Goal: Task Accomplishment & Management: Complete application form

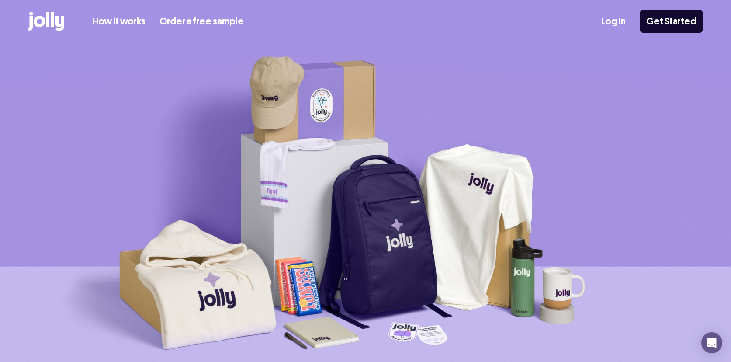
click at [624, 19] on link "Log In" at bounding box center [614, 21] width 24 height 14
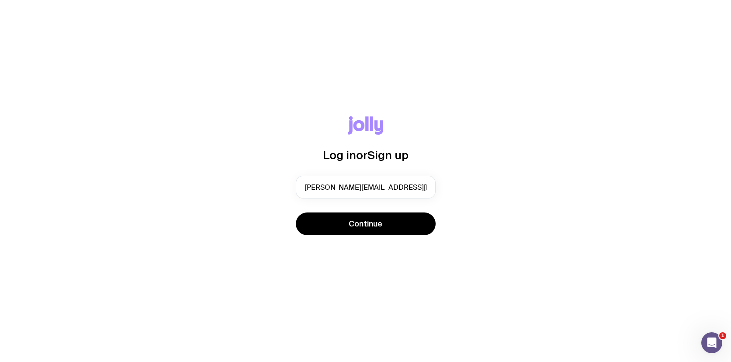
type input "erin.dunn@banked.com"
click at [379, 273] on div "Log in or Sign up erin.dunn@banked.com Continue" at bounding box center [365, 181] width 731 height 362
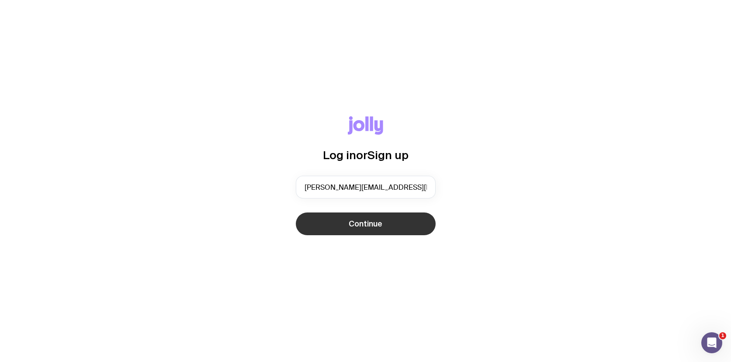
click at [363, 221] on span "Continue" at bounding box center [366, 224] width 34 height 10
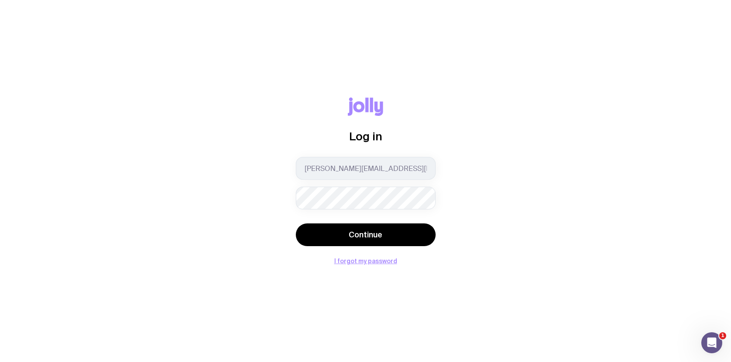
click at [453, 204] on div "Log in erin.dunn@banked.com Continue I forgot my password" at bounding box center [365, 180] width 689 height 167
click at [338, 185] on div "erin.dunn@banked.com" at bounding box center [366, 183] width 140 height 52
click at [0, 362] on com-1password-button at bounding box center [0, 362] width 0 height 0
click at [459, 209] on div "Log in erin.dunn@banked.com Continue I forgot my password" at bounding box center [365, 180] width 689 height 167
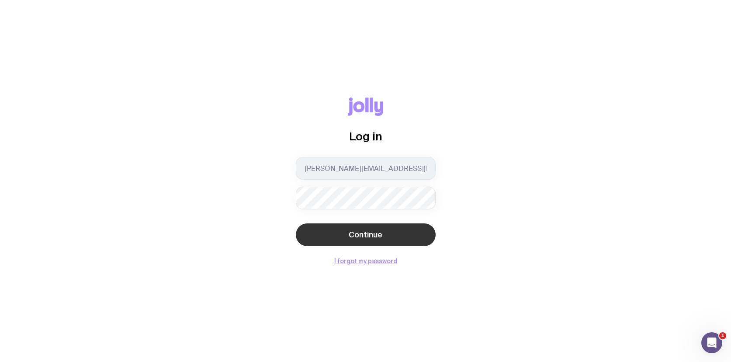
click at [386, 236] on button "Continue" at bounding box center [366, 234] width 140 height 23
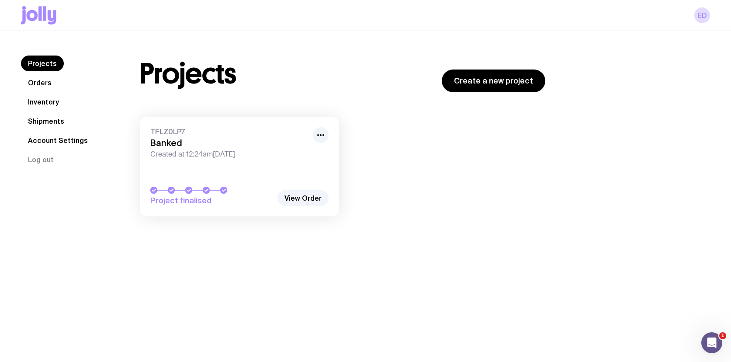
click at [253, 188] on div at bounding box center [211, 190] width 122 height 7
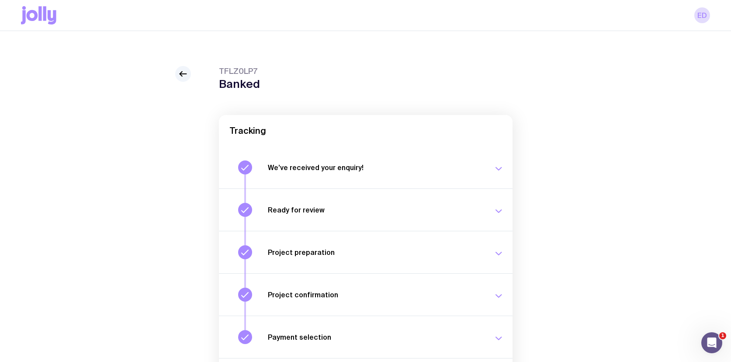
scroll to position [66, 0]
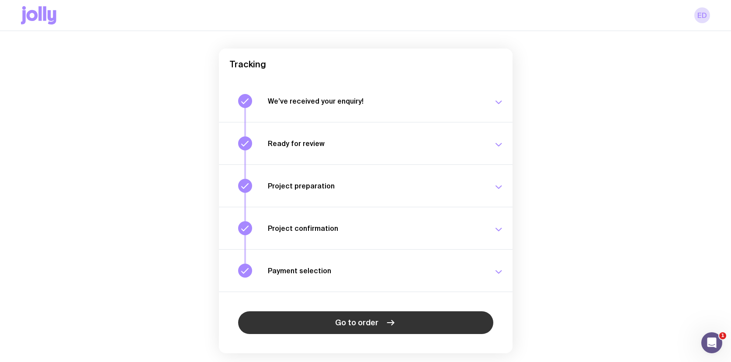
click at [386, 318] on icon at bounding box center [391, 322] width 10 height 10
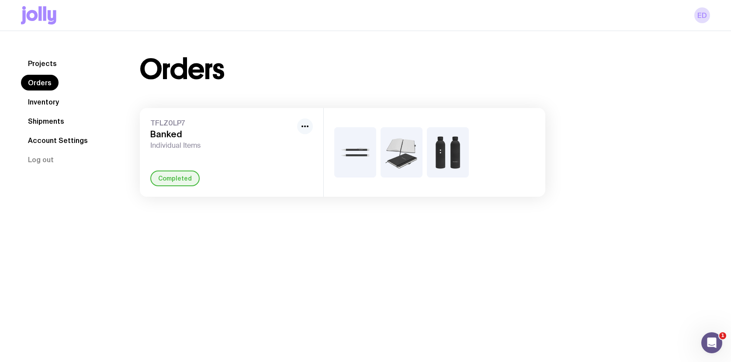
click at [310, 122] on icon "button" at bounding box center [305, 126] width 10 height 10
click at [538, 162] on div at bounding box center [435, 152] width 222 height 89
click at [59, 121] on link "Shipments" at bounding box center [46, 121] width 50 height 16
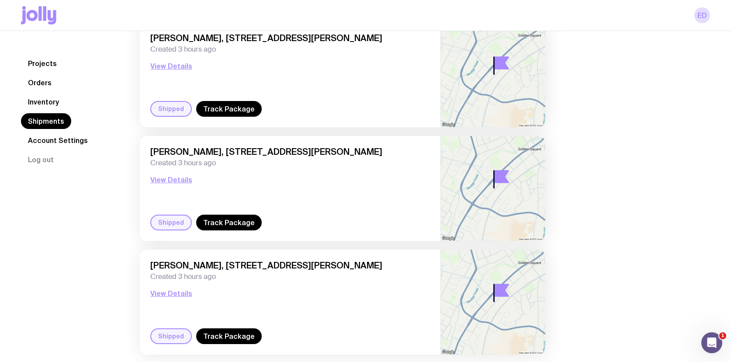
scroll to position [87, 0]
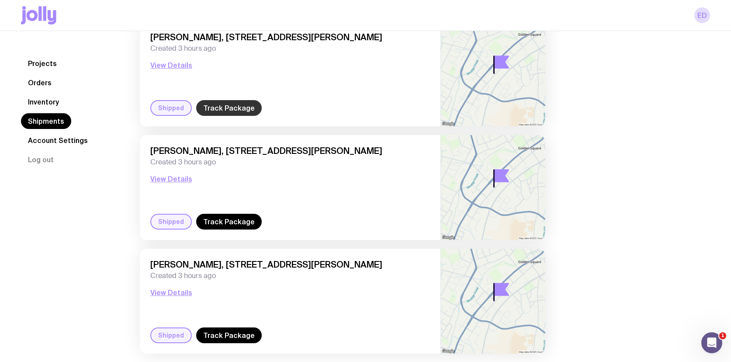
click at [234, 108] on link "Track Package" at bounding box center [229, 108] width 66 height 16
click at [224, 226] on link "Track Package" at bounding box center [229, 222] width 66 height 16
click at [224, 331] on link "Track Package" at bounding box center [229, 335] width 66 height 16
click at [52, 101] on link "Inventory" at bounding box center [43, 102] width 45 height 16
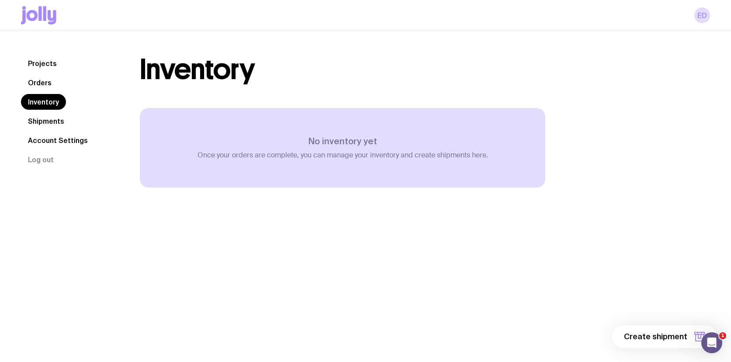
click at [42, 87] on link "Orders" at bounding box center [40, 83] width 38 height 16
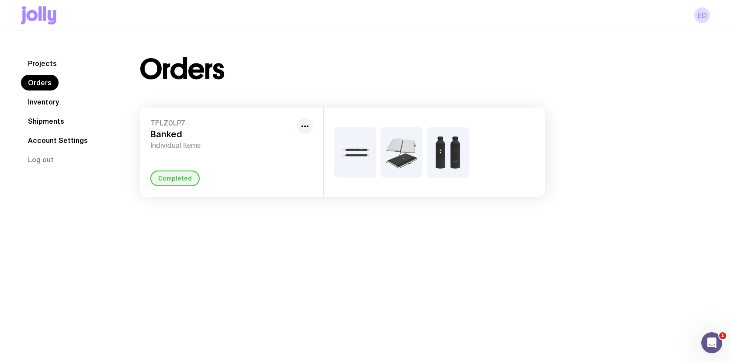
click at [35, 64] on link "Projects" at bounding box center [42, 64] width 43 height 16
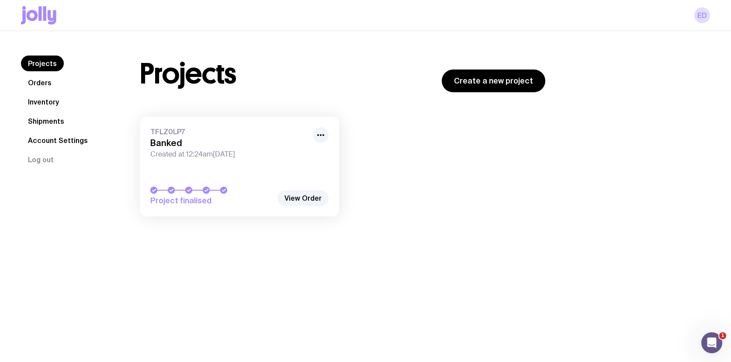
click at [44, 85] on link "Orders" at bounding box center [40, 83] width 38 height 16
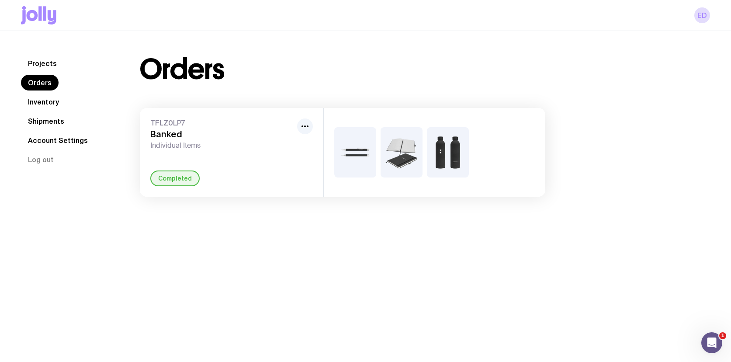
click at [39, 97] on link "Inventory" at bounding box center [43, 102] width 45 height 16
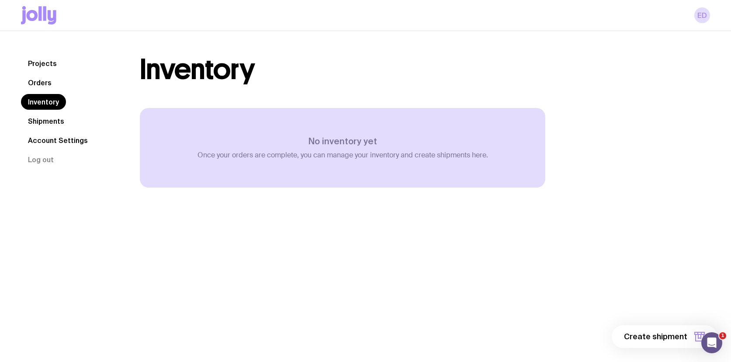
click at [40, 121] on link "Shipments" at bounding box center [46, 121] width 50 height 16
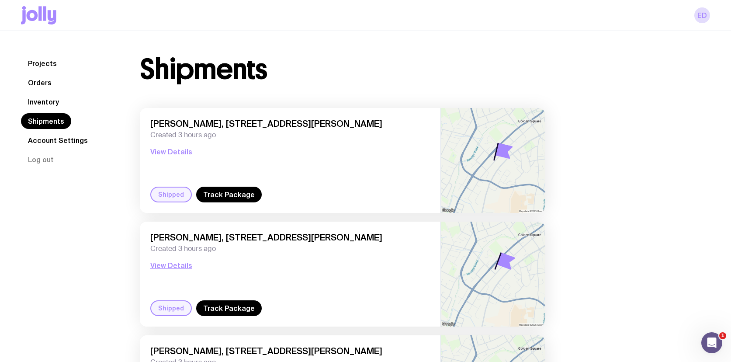
click at [42, 139] on link "Account Settings" at bounding box center [58, 140] width 74 height 16
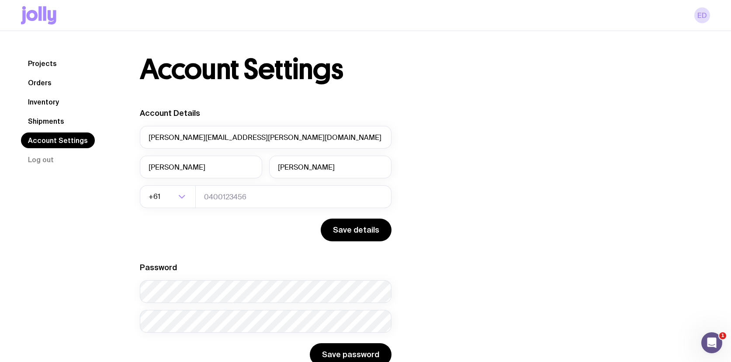
scroll to position [31, 0]
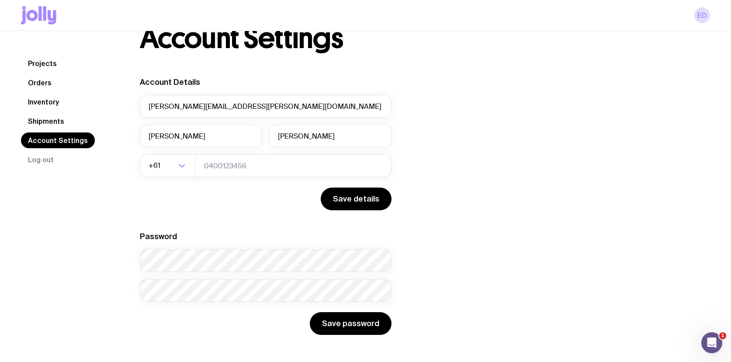
click at [53, 120] on link "Shipments" at bounding box center [46, 121] width 50 height 16
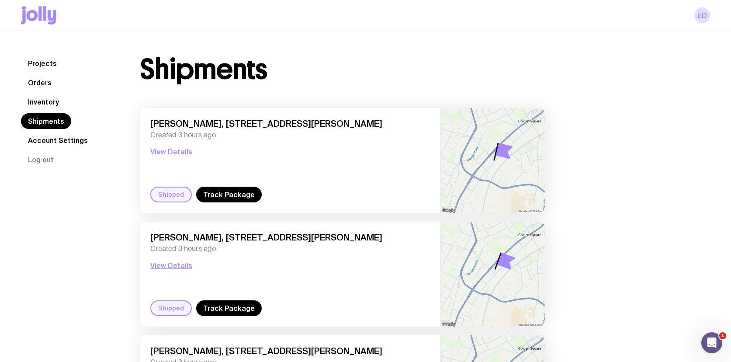
click at [53, 97] on link "Inventory" at bounding box center [43, 102] width 45 height 16
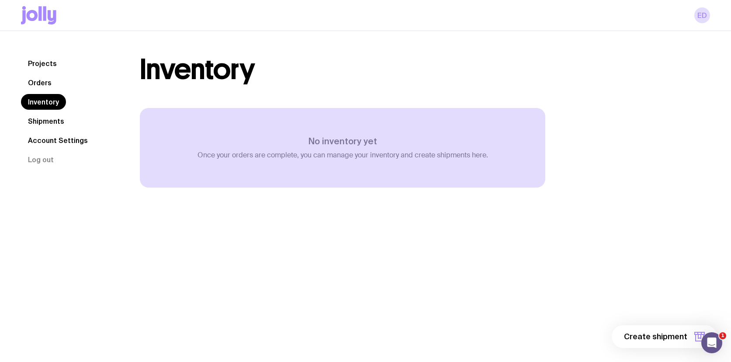
click at [47, 77] on link "Orders" at bounding box center [40, 83] width 38 height 16
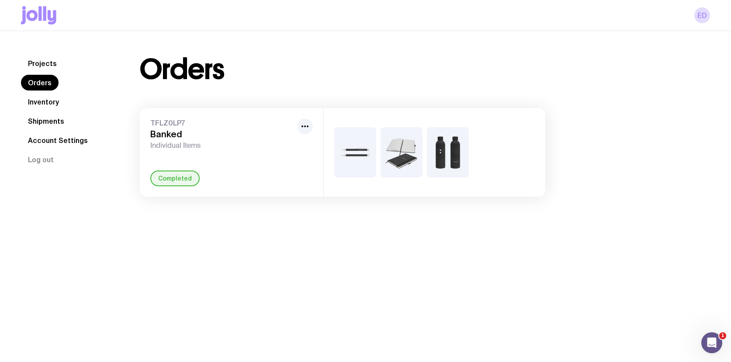
click at [40, 14] on icon at bounding box center [39, 13] width 3 height 14
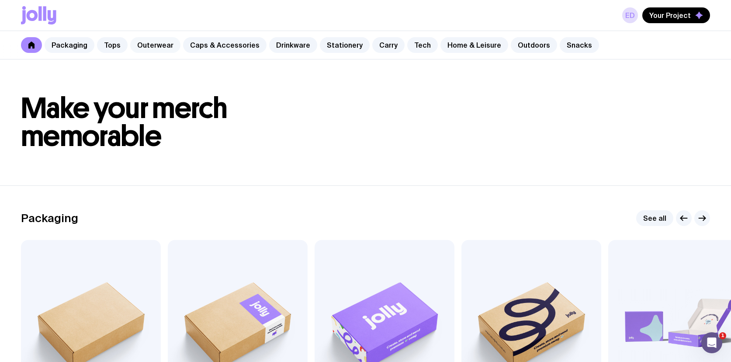
click at [152, 45] on link "Outerwear" at bounding box center [155, 45] width 50 height 16
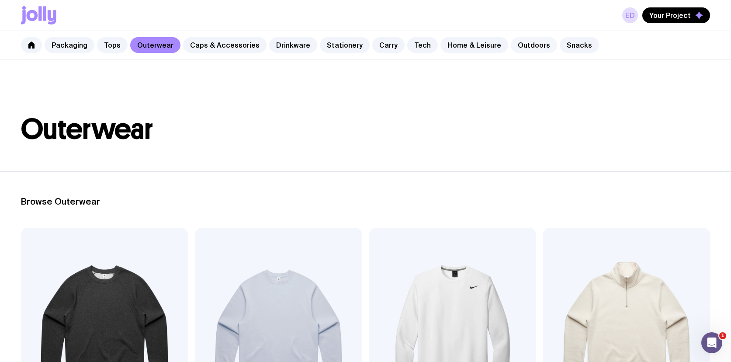
click at [527, 50] on link "Outdoors" at bounding box center [534, 45] width 46 height 16
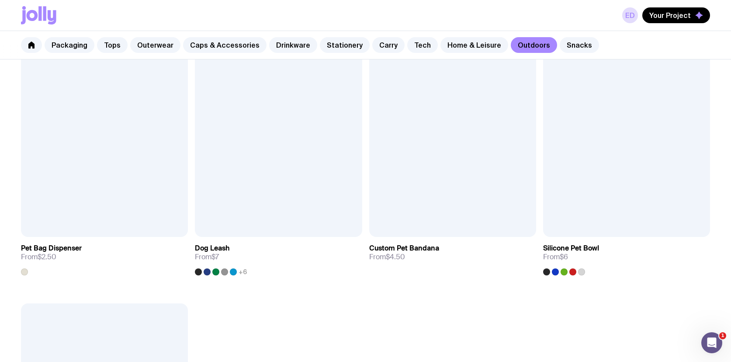
scroll to position [1263, 0]
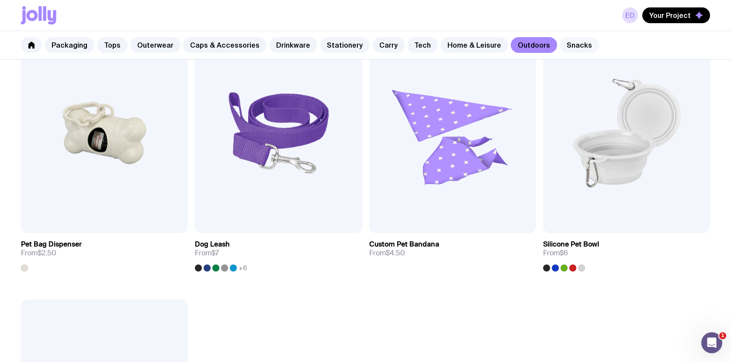
click at [560, 41] on link "Snacks" at bounding box center [579, 45] width 39 height 16
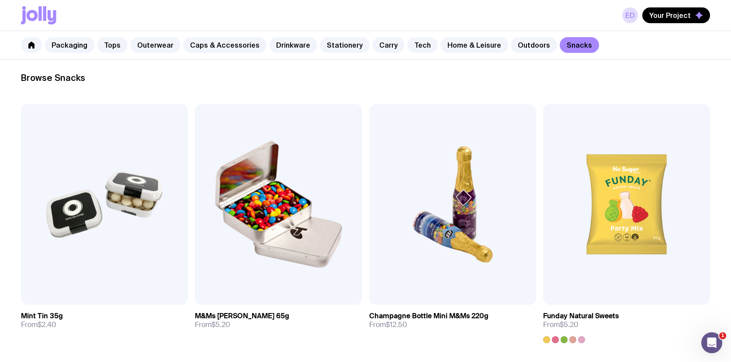
scroll to position [166, 0]
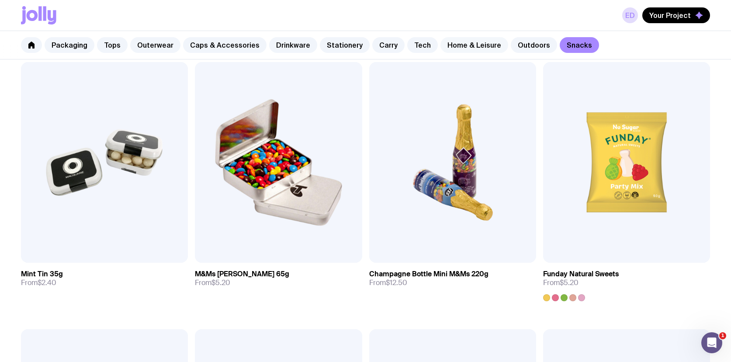
click at [460, 37] on link "Home & Leisure" at bounding box center [475, 45] width 68 height 16
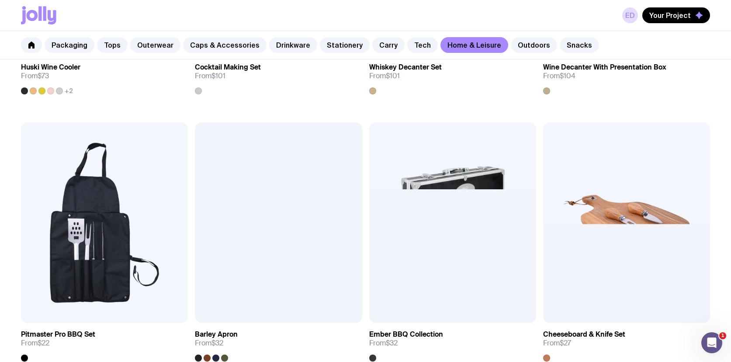
scroll to position [658, 0]
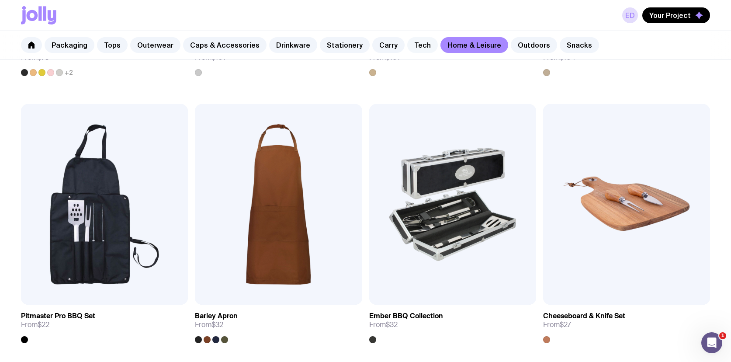
click at [407, 41] on link "Tech" at bounding box center [422, 45] width 31 height 16
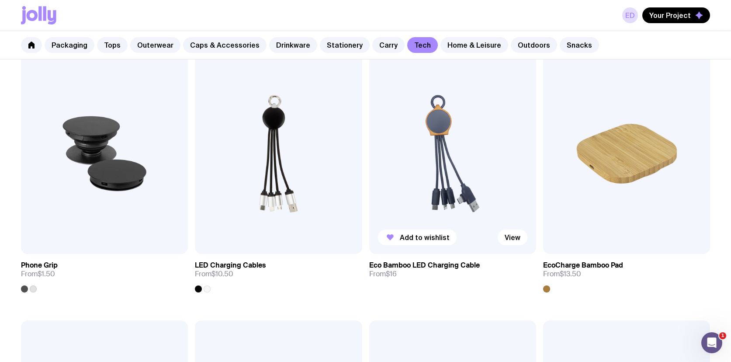
scroll to position [175, 0]
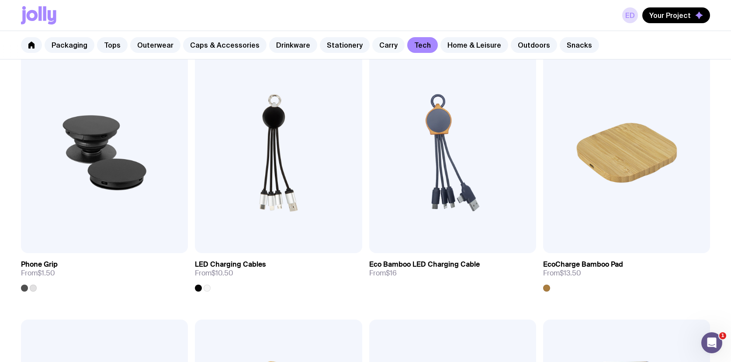
click at [375, 41] on link "Carry" at bounding box center [388, 45] width 32 height 16
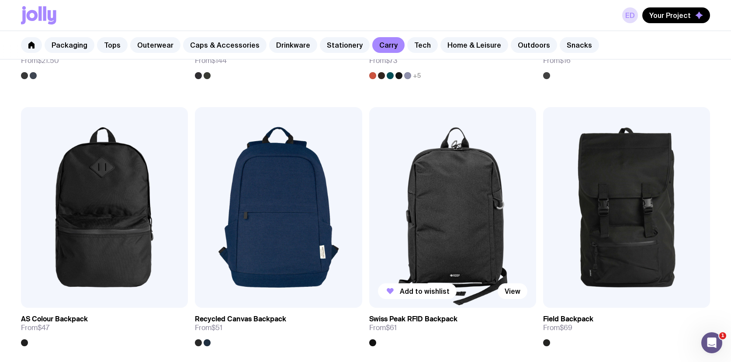
scroll to position [654, 0]
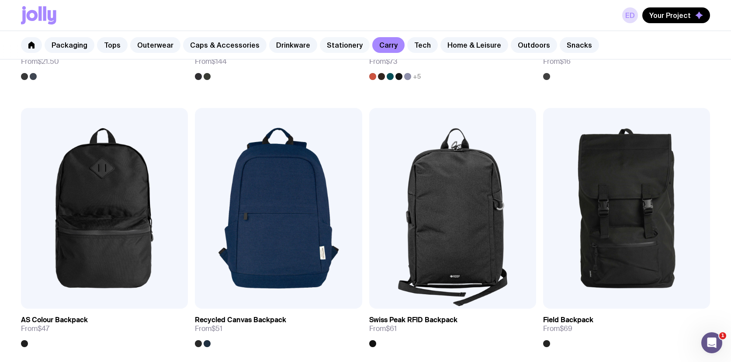
click at [347, 48] on link "Stationery" at bounding box center [345, 45] width 50 height 16
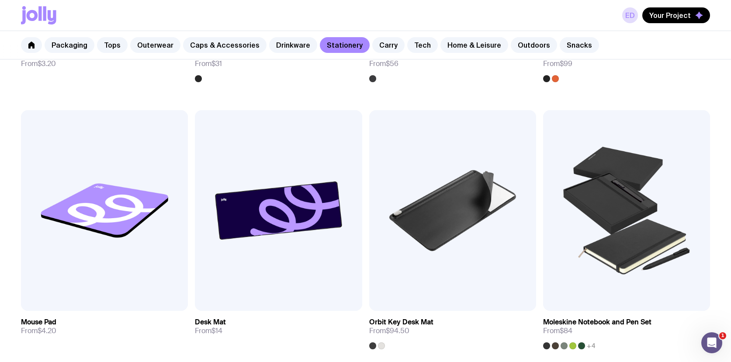
scroll to position [1283, 0]
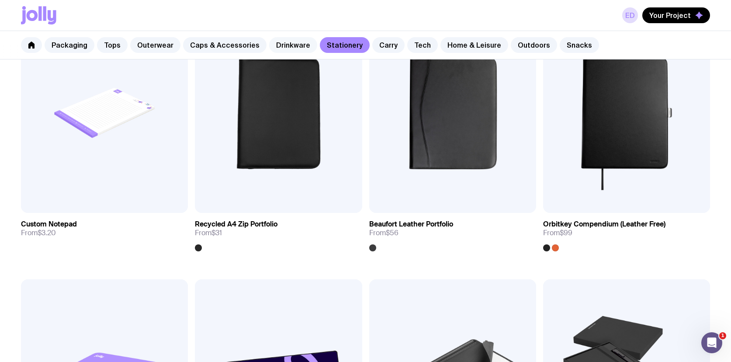
click at [278, 47] on link "Drinkware" at bounding box center [293, 45] width 48 height 16
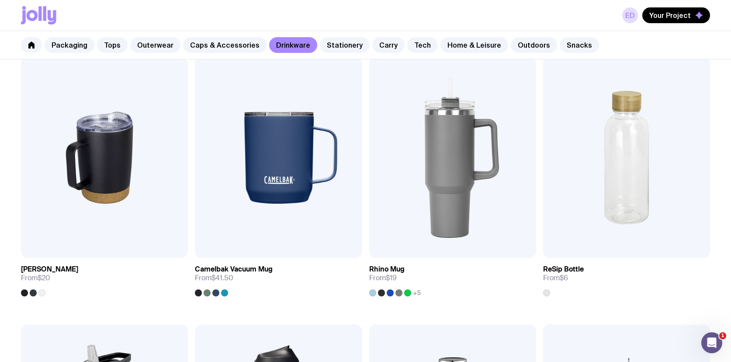
scroll to position [717, 0]
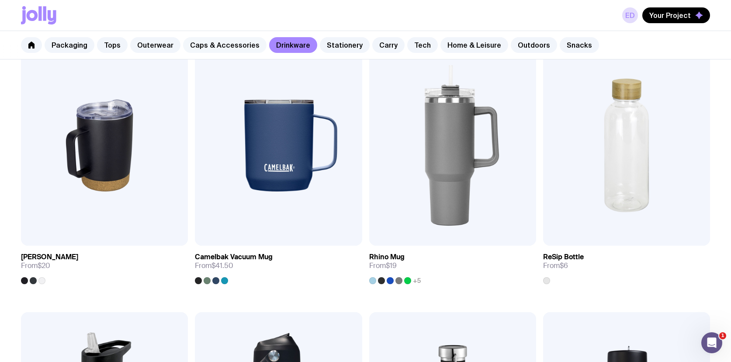
click at [237, 44] on link "Caps & Accessories" at bounding box center [225, 45] width 84 height 16
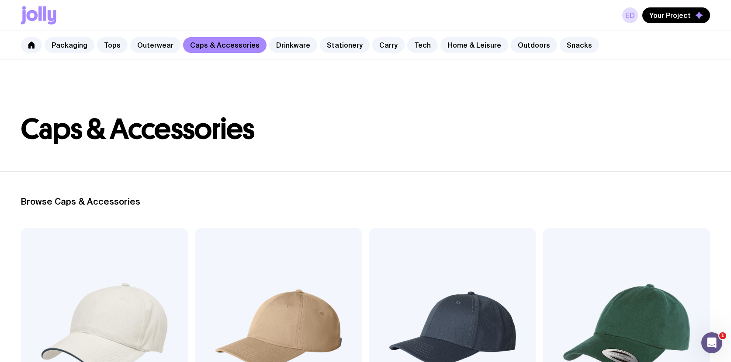
click at [37, 20] on icon at bounding box center [38, 15] width 35 height 18
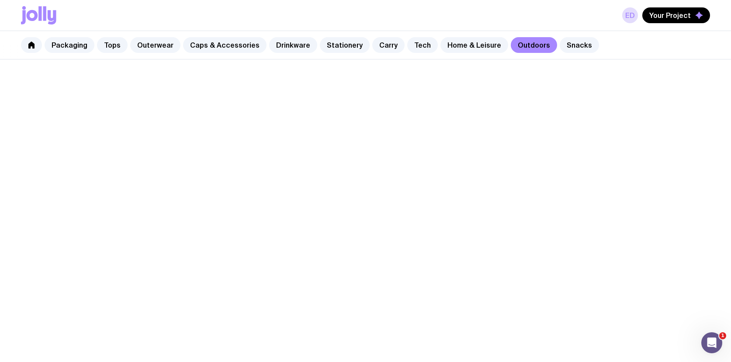
scroll to position [787, 0]
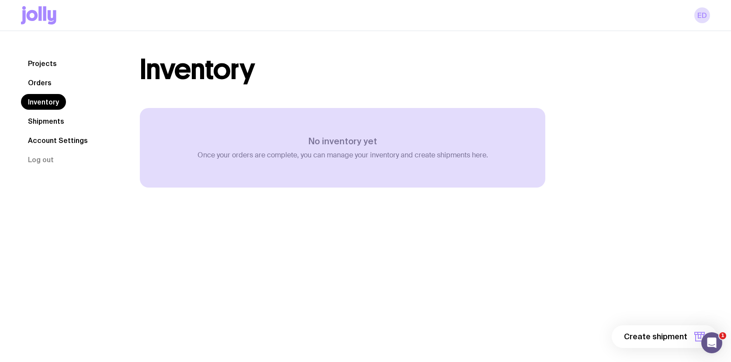
click at [30, 87] on link "Orders" at bounding box center [40, 83] width 38 height 16
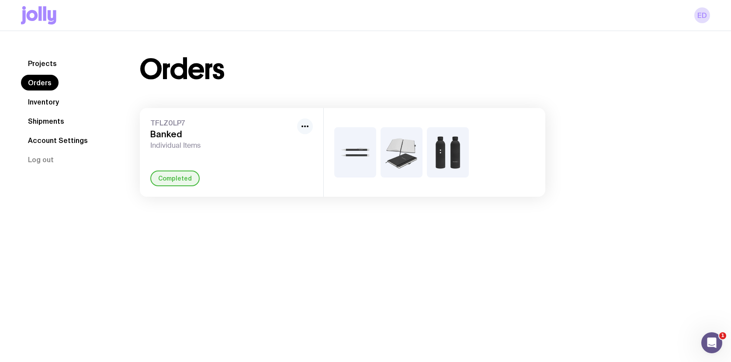
click at [310, 123] on button "button" at bounding box center [305, 126] width 16 height 16
click at [306, 99] on div "Orders TFLZ0LP7 Banked Individual Items Rename Completed" at bounding box center [343, 126] width 448 height 141
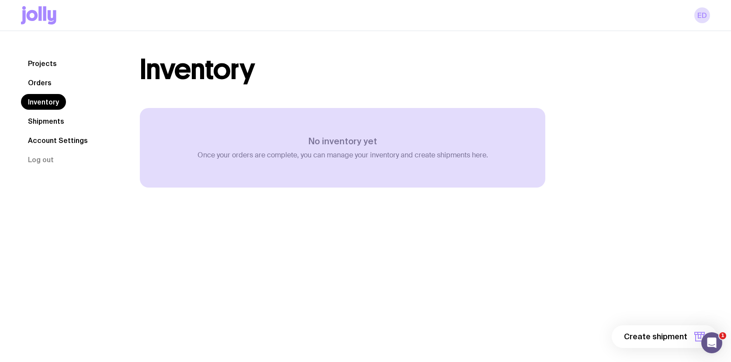
click at [59, 60] on link "Projects" at bounding box center [42, 64] width 43 height 16
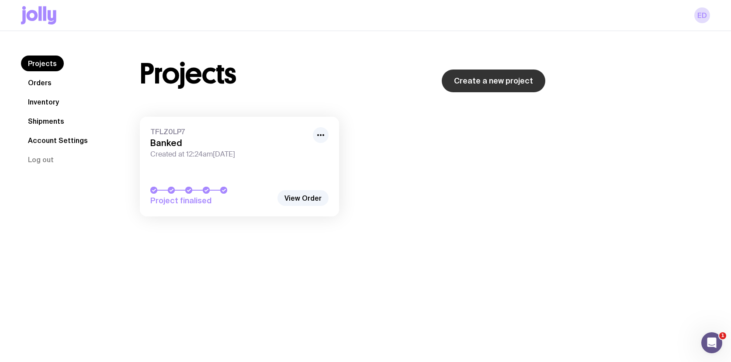
click at [470, 84] on link "Create a new project" at bounding box center [494, 81] width 104 height 23
click at [48, 111] on nav "Projects Orders Inventory Shipments Account Settings Log out" at bounding box center [70, 112] width 98 height 112
click at [35, 104] on link "Inventory" at bounding box center [43, 102] width 45 height 16
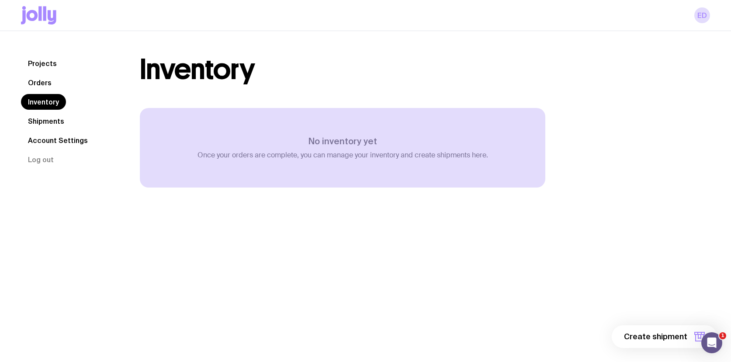
click at [38, 116] on link "Shipments" at bounding box center [46, 121] width 50 height 16
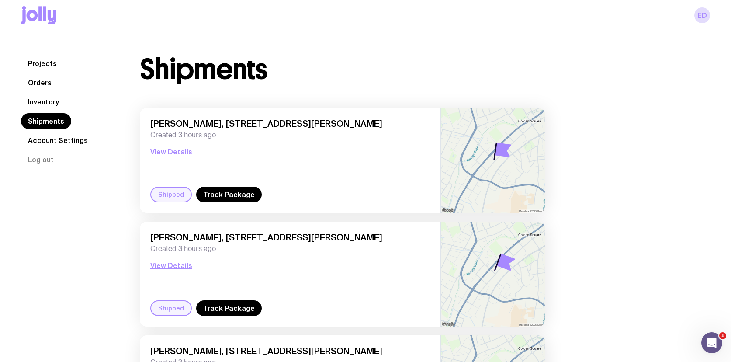
click at [38, 132] on nav "Projects Orders Inventory Shipments Account Settings Log out" at bounding box center [70, 112] width 98 height 112
click at [40, 87] on link "Orders" at bounding box center [40, 83] width 38 height 16
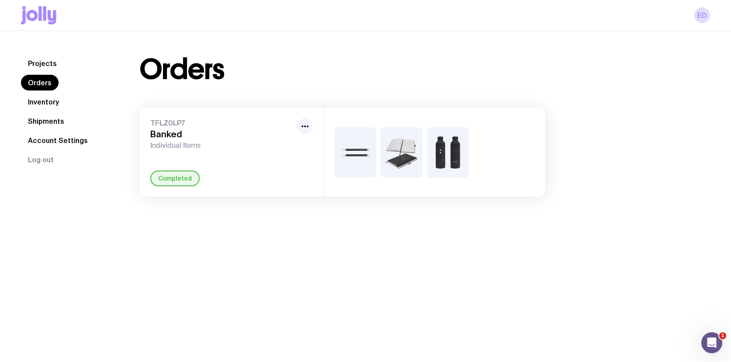
click at [352, 150] on img at bounding box center [355, 152] width 42 height 50
click at [166, 136] on h3 "Banked" at bounding box center [221, 134] width 143 height 10
click at [295, 124] on div "TFLZ0LP7 Banked Individual Items" at bounding box center [231, 133] width 163 height 31
click at [305, 125] on circle "button" at bounding box center [305, 126] width 2 height 2
click at [168, 180] on div "Completed" at bounding box center [174, 179] width 49 height 16
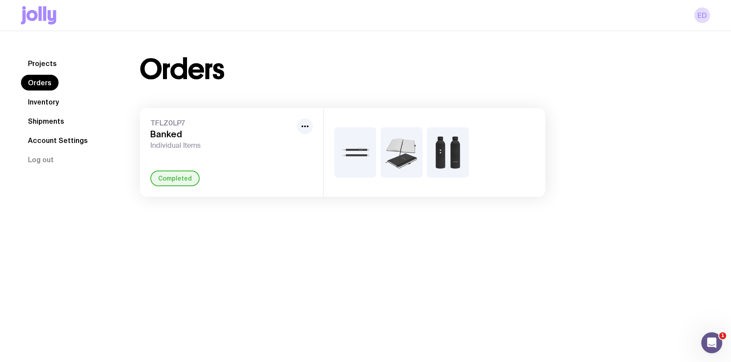
click at [168, 138] on h3 "Banked" at bounding box center [221, 134] width 143 height 10
click at [38, 99] on link "Inventory" at bounding box center [43, 102] width 45 height 16
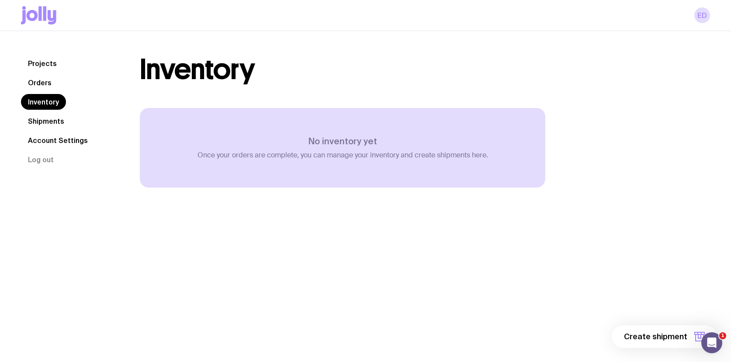
click at [30, 124] on link "Shipments" at bounding box center [46, 121] width 50 height 16
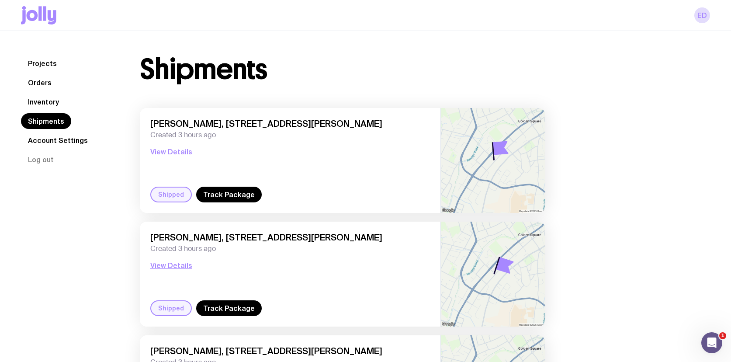
click at [39, 149] on nav "Projects Orders Inventory Shipments Account Settings Log out" at bounding box center [70, 112] width 98 height 112
click at [52, 138] on link "Account Settings" at bounding box center [58, 140] width 74 height 16
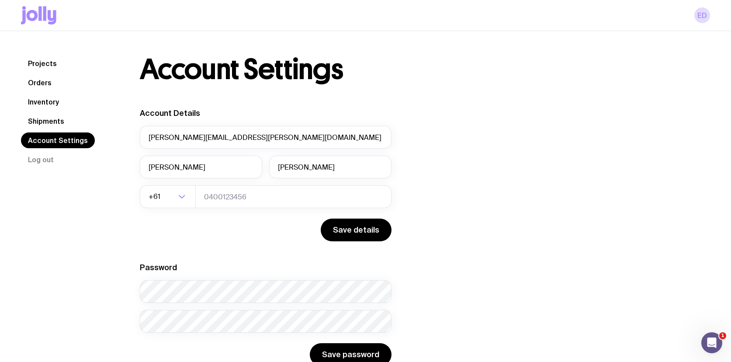
click at [36, 86] on link "Orders" at bounding box center [40, 83] width 38 height 16
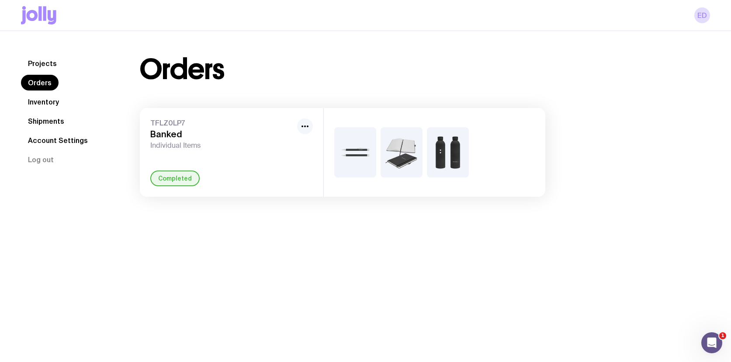
click at [303, 125] on icon "button" at bounding box center [305, 126] width 10 height 10
click at [354, 91] on div "Orders TFLZ0LP7 Banked Individual Items Rename Completed" at bounding box center [343, 126] width 448 height 141
click at [308, 125] on icon "button" at bounding box center [305, 126] width 10 height 10
click at [47, 61] on link "Projects" at bounding box center [42, 64] width 43 height 16
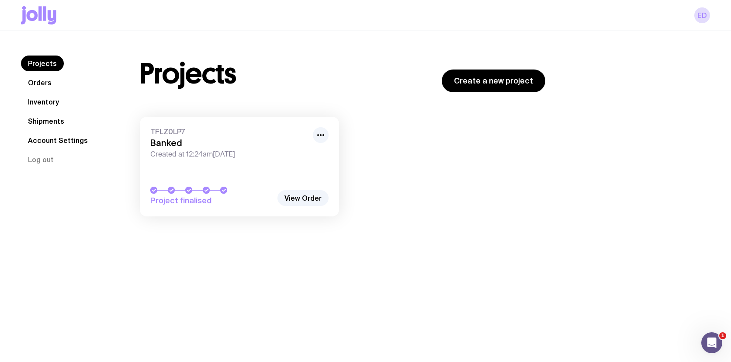
click at [334, 126] on link "TFLZ0LP7 Banked Created at 12:24am, Thu 7th Aug 2025 Project finalised" at bounding box center [239, 167] width 199 height 100
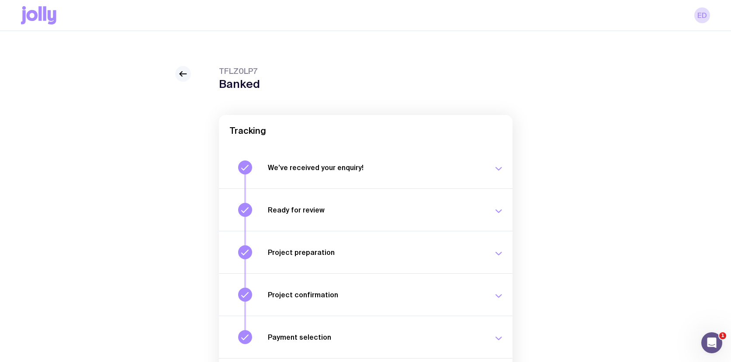
click at [180, 69] on icon at bounding box center [183, 74] width 10 height 10
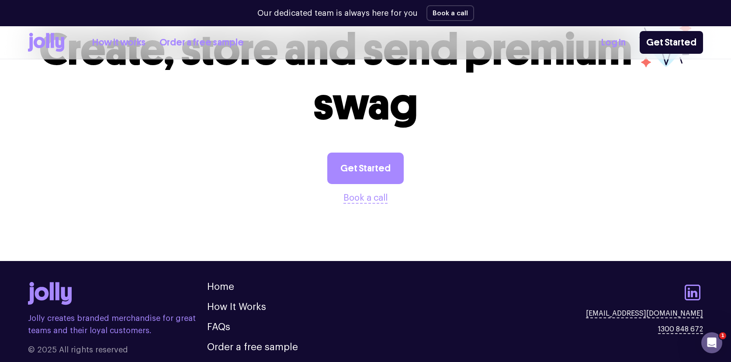
scroll to position [2461, 0]
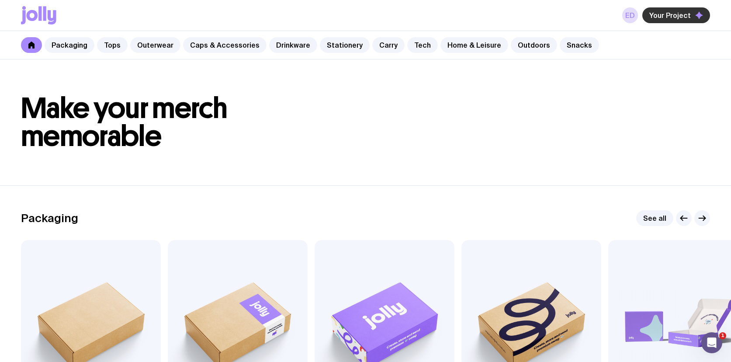
click at [680, 19] on span "Your Project" at bounding box center [671, 15] width 42 height 9
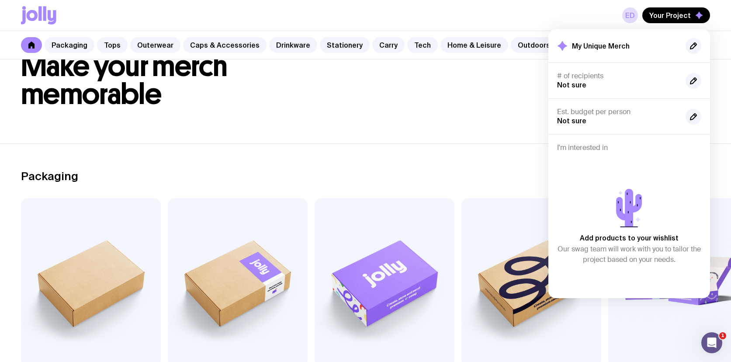
scroll to position [53, 0]
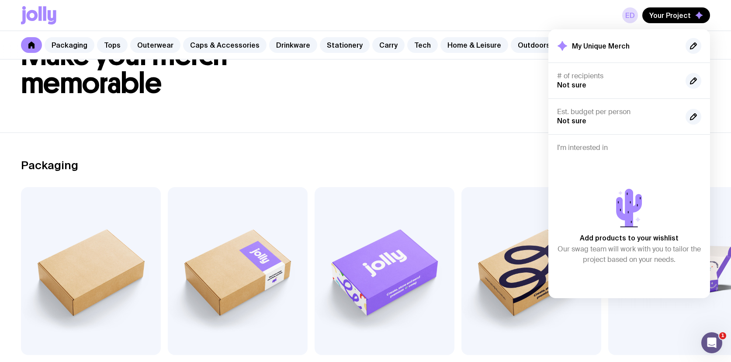
click at [446, 94] on h1 "Make your merch memorable" at bounding box center [365, 70] width 689 height 56
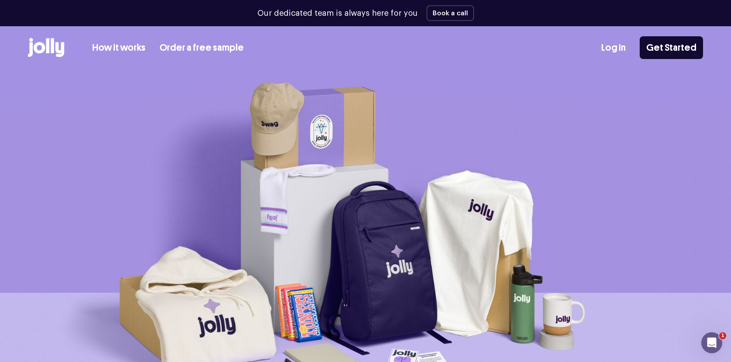
click at [623, 49] on link "Log In" at bounding box center [614, 48] width 24 height 14
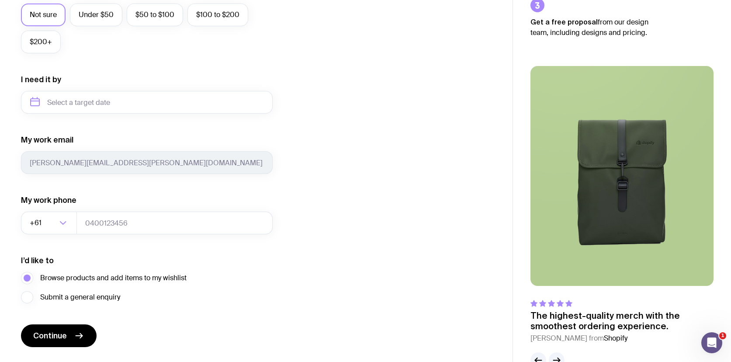
scroll to position [381, 0]
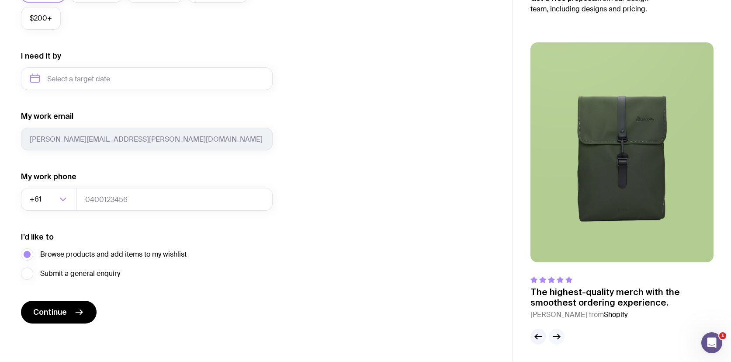
click at [560, 335] on icon "button" at bounding box center [557, 336] width 10 height 10
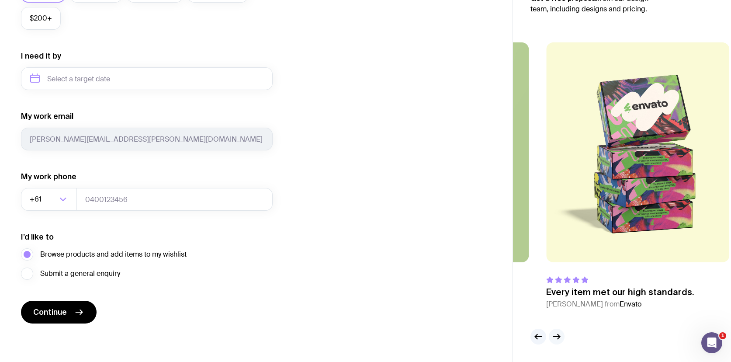
click at [560, 335] on icon "button" at bounding box center [557, 336] width 10 height 10
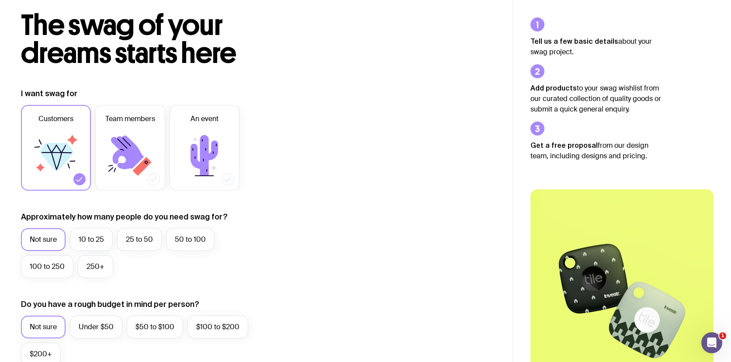
scroll to position [42, 0]
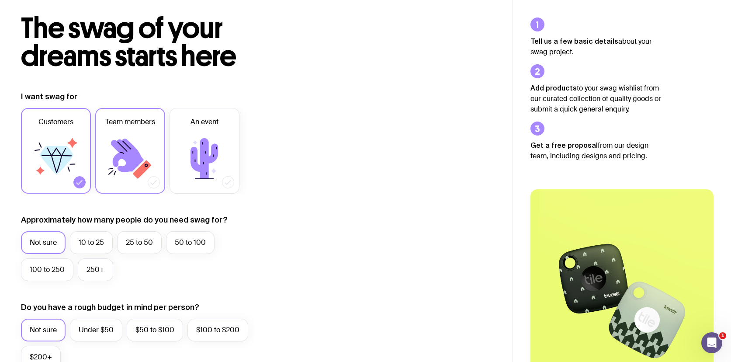
click at [143, 163] on icon at bounding box center [142, 169] width 19 height 19
click at [0, 0] on input "Team members" at bounding box center [0, 0] width 0 height 0
click at [32, 157] on icon at bounding box center [56, 158] width 52 height 52
click at [0, 0] on input "Customers" at bounding box center [0, 0] width 0 height 0
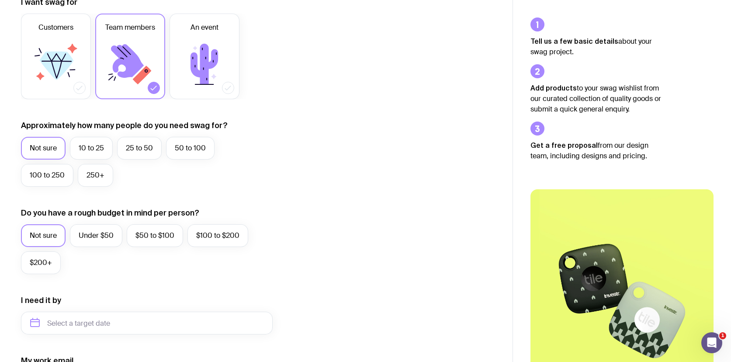
scroll to position [138, 0]
click at [94, 151] on label "10 to 25" at bounding box center [91, 147] width 43 height 23
click at [0, 0] on input "10 to 25" at bounding box center [0, 0] width 0 height 0
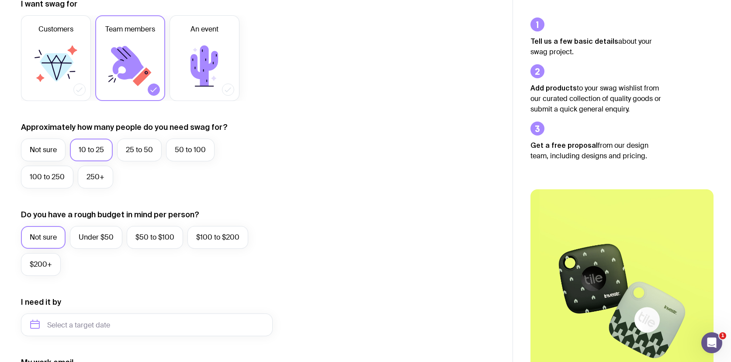
scroll to position [0, 0]
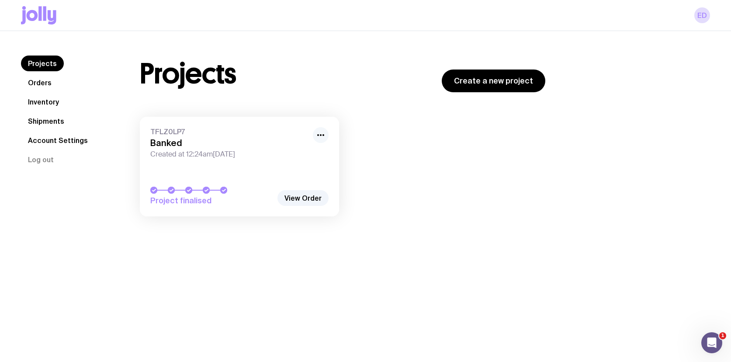
click at [324, 136] on icon "button" at bounding box center [321, 135] width 10 height 10
click at [48, 80] on link "Orders" at bounding box center [40, 83] width 38 height 16
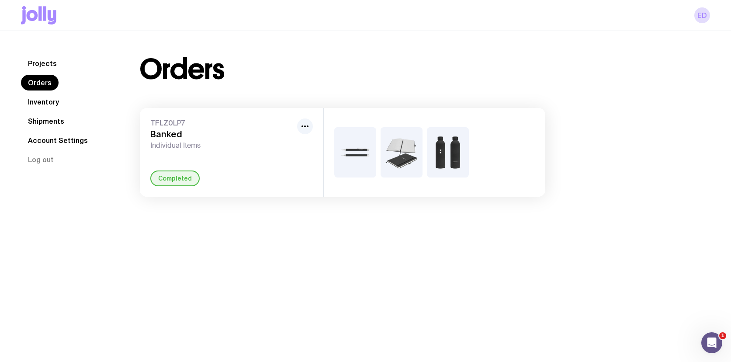
click at [365, 141] on img at bounding box center [355, 152] width 42 height 50
click at [416, 151] on img at bounding box center [402, 152] width 42 height 50
click at [476, 151] on div at bounding box center [435, 152] width 222 height 89
click at [182, 122] on span "TFLZ0LP7" at bounding box center [221, 122] width 143 height 9
click at [183, 132] on h3 "Banked" at bounding box center [221, 134] width 143 height 10
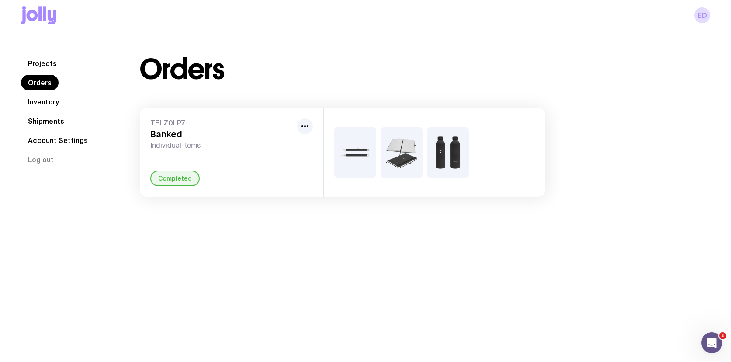
click at [187, 143] on span "Individual Items" at bounding box center [221, 145] width 143 height 9
click at [188, 178] on div "Completed" at bounding box center [174, 179] width 49 height 16
click at [299, 124] on button "button" at bounding box center [305, 126] width 16 height 16
click at [300, 124] on icon "button" at bounding box center [305, 126] width 10 height 10
click at [161, 132] on h3 "Banked" at bounding box center [221, 134] width 143 height 10
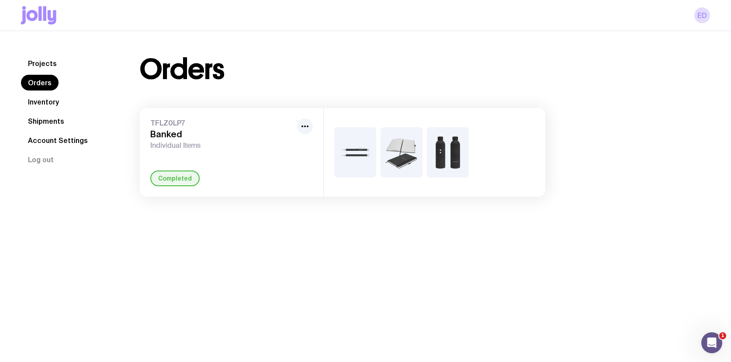
click at [55, 105] on link "Inventory" at bounding box center [43, 102] width 45 height 16
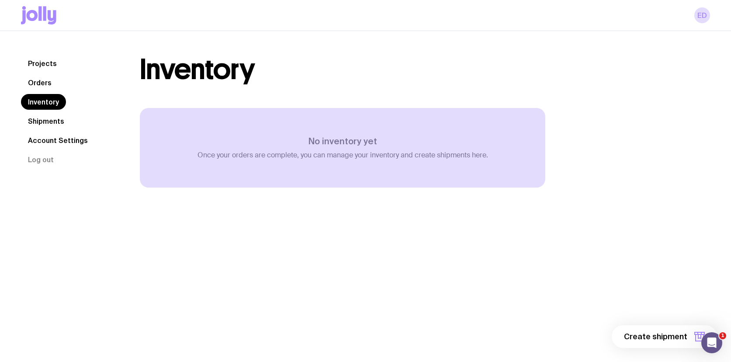
click at [355, 169] on div "No inventory yet Once your orders are complete, you can manage your inventory a…" at bounding box center [343, 148] width 406 height 80
click at [295, 116] on div "No inventory yet Once your orders are complete, you can manage your inventory a…" at bounding box center [343, 148] width 406 height 80
click at [232, 75] on h1 "Inventory" at bounding box center [197, 70] width 115 height 28
click at [57, 127] on link "Shipments" at bounding box center [46, 121] width 50 height 16
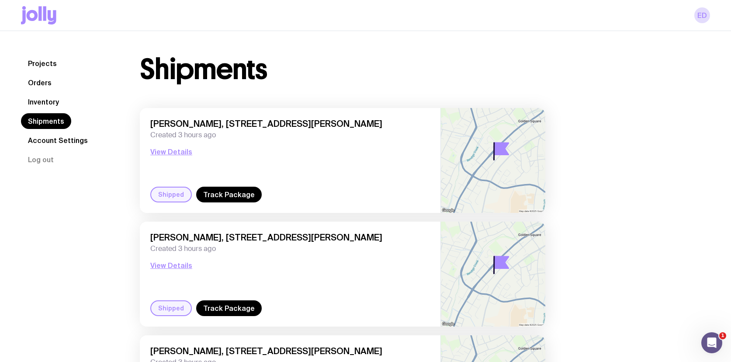
click at [52, 141] on link "Account Settings" at bounding box center [58, 140] width 74 height 16
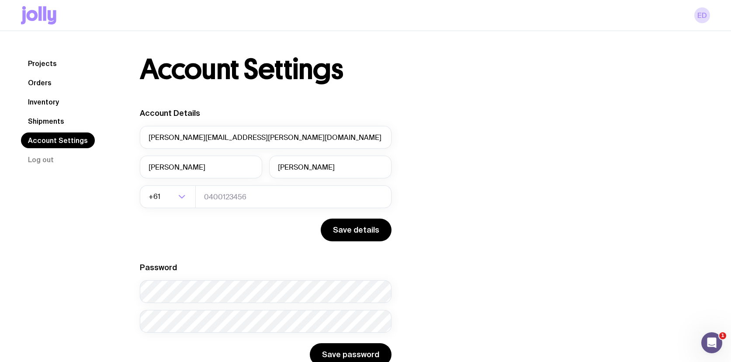
scroll to position [31, 0]
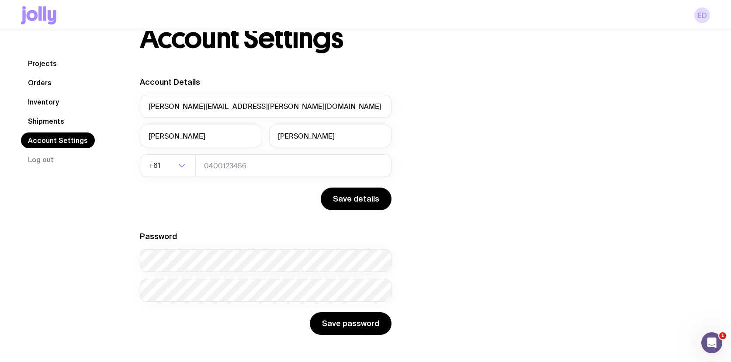
click at [42, 69] on link "Projects" at bounding box center [42, 64] width 43 height 16
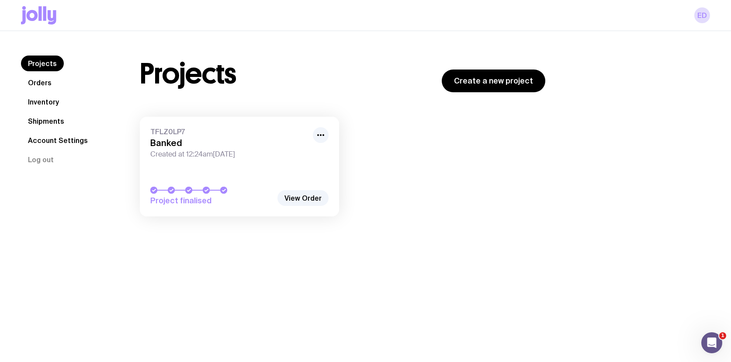
click at [172, 70] on h1 "Projects" at bounding box center [188, 74] width 97 height 28
click at [284, 153] on span "Created at 12:24am, Thu 7th Aug 2025" at bounding box center [228, 154] width 157 height 9
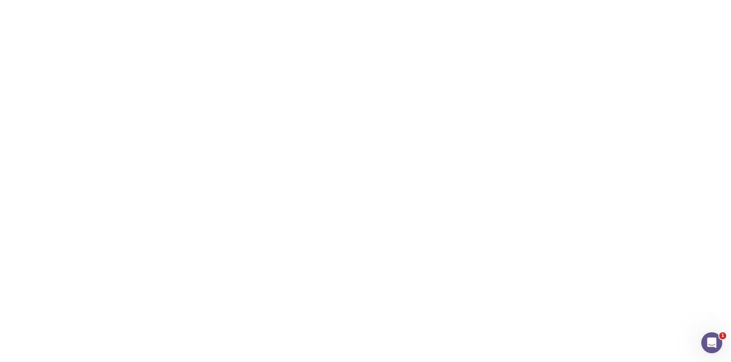
click at [306, 200] on link "View Order" at bounding box center [303, 198] width 51 height 16
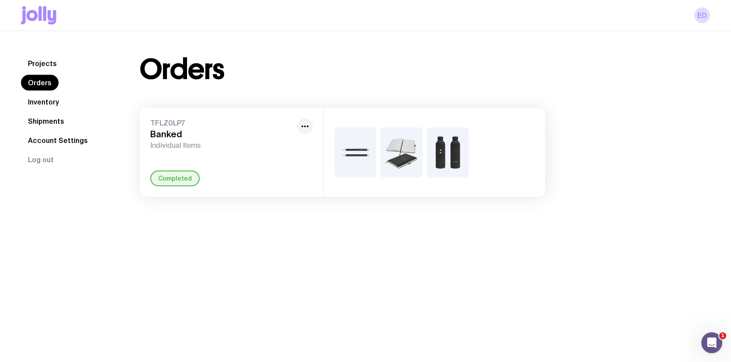
click at [379, 164] on div at bounding box center [435, 152] width 222 height 89
click at [310, 123] on icon "button" at bounding box center [305, 126] width 10 height 10
click at [164, 119] on span "TFLZ0LP7" at bounding box center [221, 122] width 143 height 9
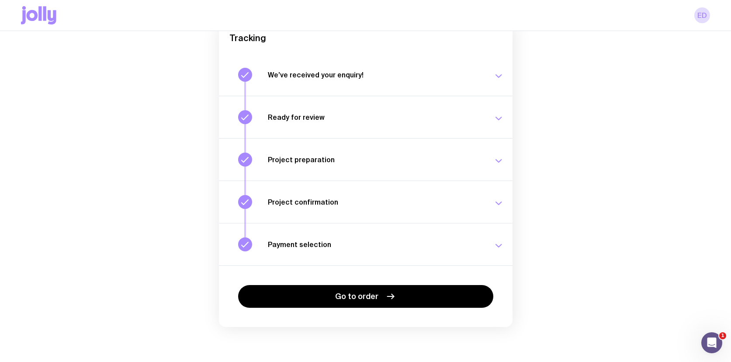
click at [338, 247] on h3 "Payment selection" at bounding box center [375, 244] width 215 height 9
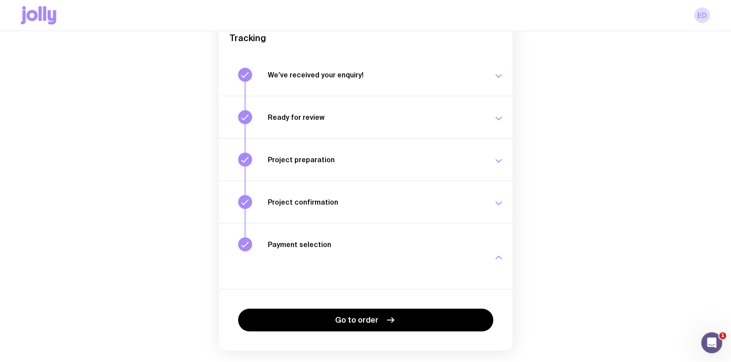
click at [338, 246] on h3 "Payment selection" at bounding box center [375, 244] width 215 height 9
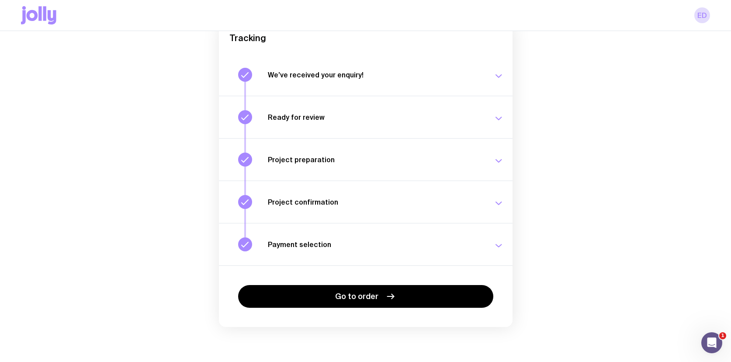
scroll to position [93, 0]
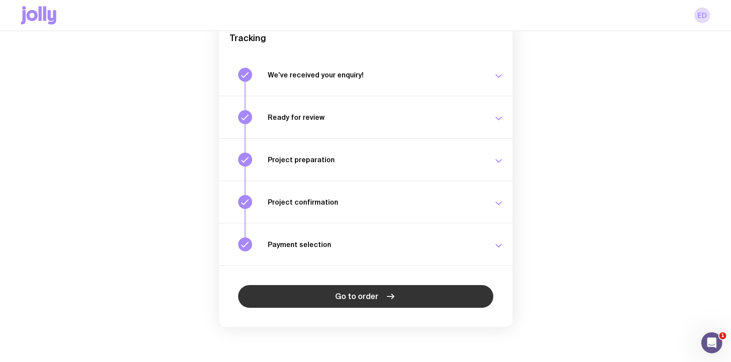
click at [379, 296] on link "Go to order" at bounding box center [365, 296] width 255 height 23
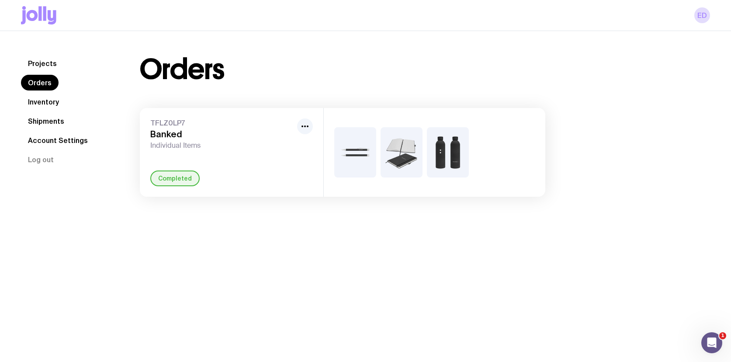
click at [175, 172] on div "Completed" at bounding box center [174, 179] width 49 height 16
click at [167, 121] on span "TFLZ0LP7" at bounding box center [221, 122] width 143 height 9
click at [316, 133] on div "TFLZ0LP7 Banked Individual Items Completed" at bounding box center [232, 152] width 184 height 89
click at [312, 132] on div at bounding box center [305, 133] width 16 height 31
click at [355, 152] on img at bounding box center [355, 152] width 42 height 50
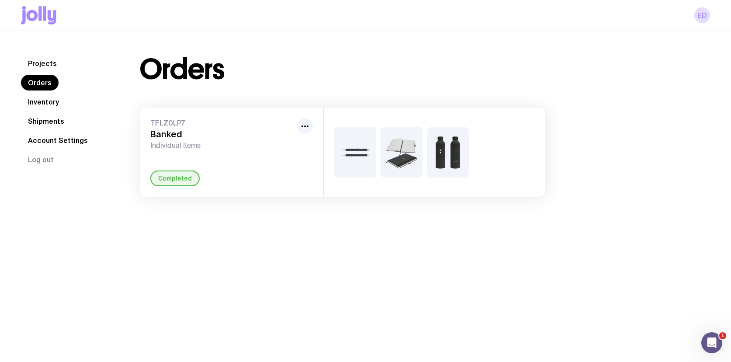
click at [355, 152] on img at bounding box center [355, 152] width 42 height 50
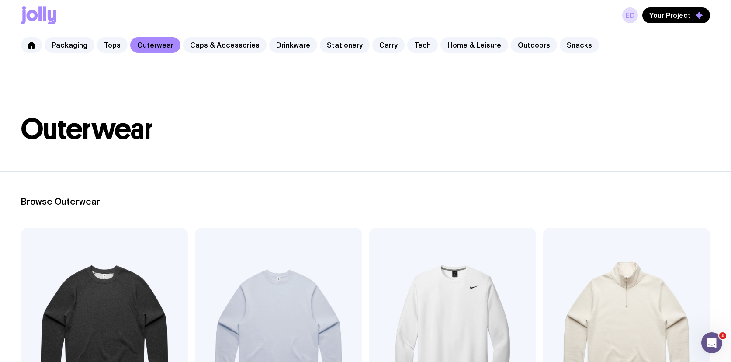
click at [42, 14] on icon at bounding box center [39, 13] width 3 height 14
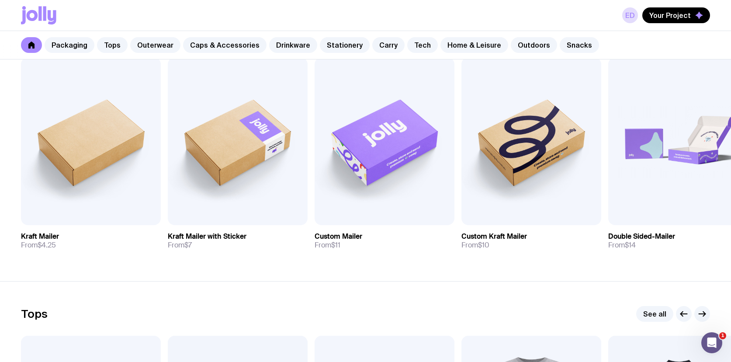
scroll to position [183, 0]
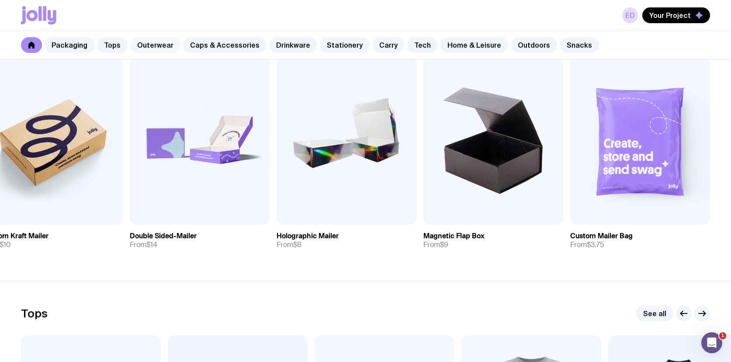
click at [152, 46] on link "Outerwear" at bounding box center [155, 45] width 50 height 16
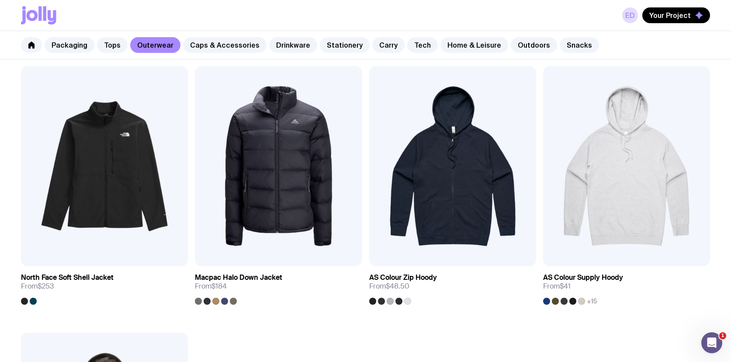
scroll to position [1229, 0]
click at [629, 211] on img at bounding box center [626, 166] width 167 height 201
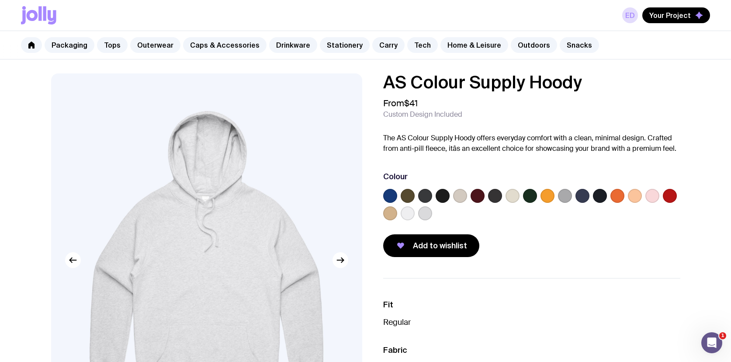
click at [439, 196] on label at bounding box center [443, 196] width 14 height 14
click at [0, 0] on input "radio" at bounding box center [0, 0] width 0 height 0
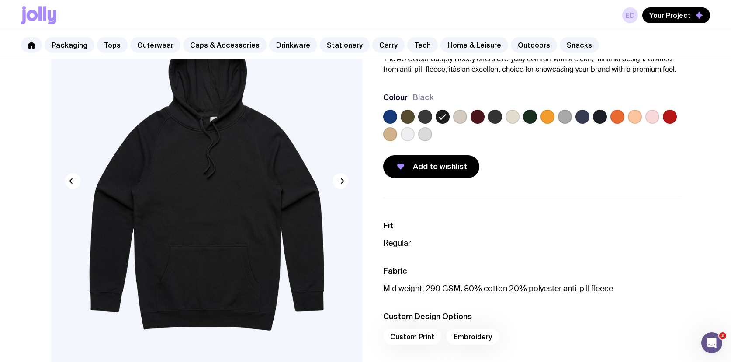
scroll to position [80, 0]
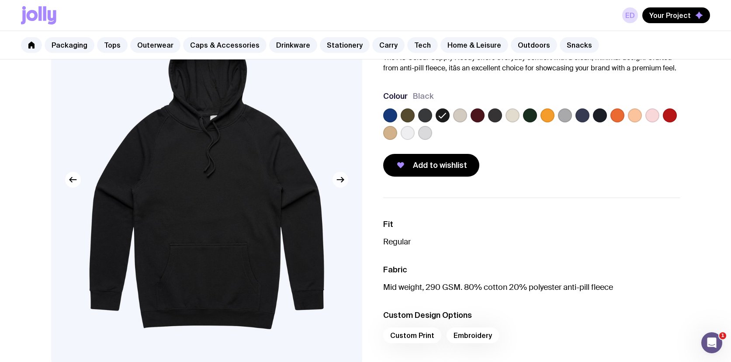
click at [344, 182] on icon "button" at bounding box center [340, 179] width 10 height 10
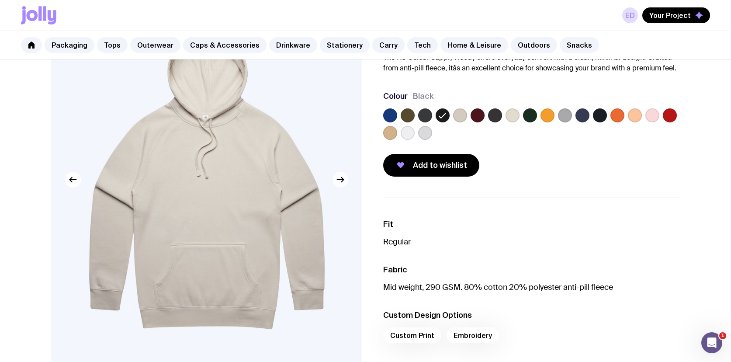
click at [344, 182] on icon "button" at bounding box center [340, 179] width 10 height 10
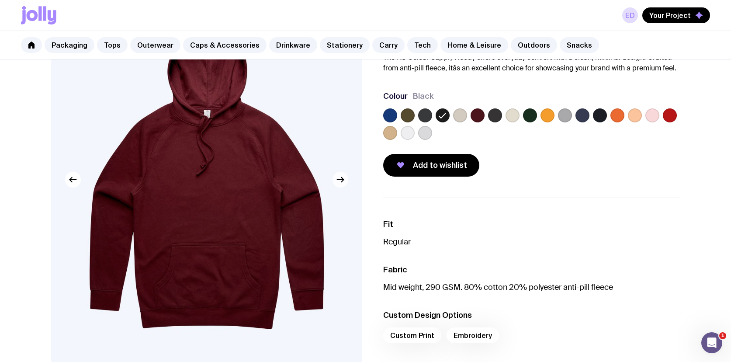
click at [344, 182] on icon "button" at bounding box center [340, 179] width 10 height 10
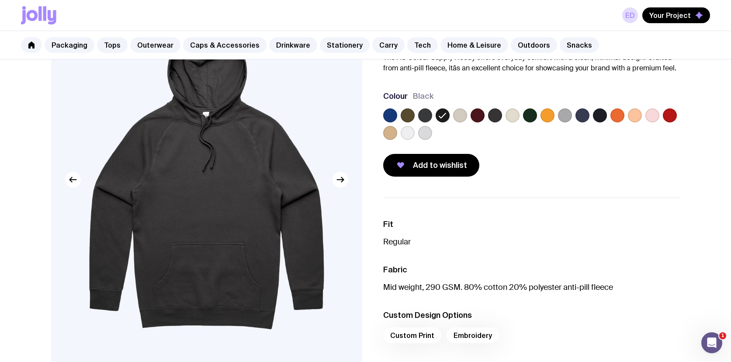
click at [459, 112] on label at bounding box center [460, 115] width 14 height 14
click at [0, 0] on input "radio" at bounding box center [0, 0] width 0 height 0
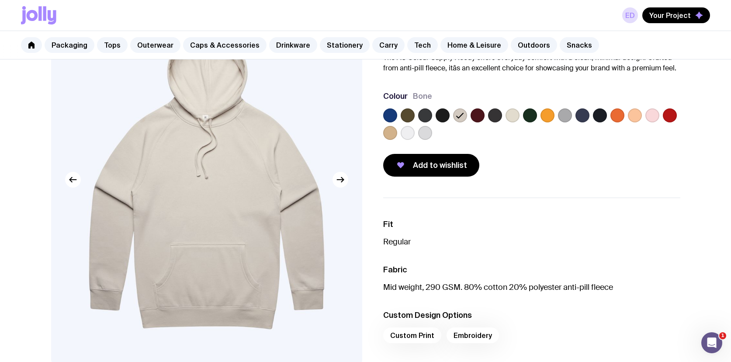
click at [441, 115] on label at bounding box center [443, 115] width 14 height 14
click at [0, 0] on input "radio" at bounding box center [0, 0] width 0 height 0
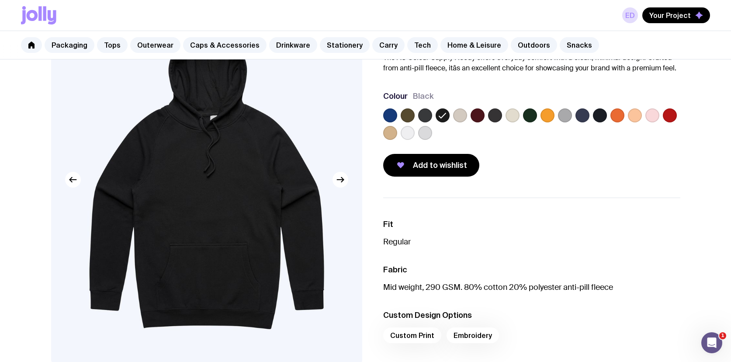
click at [427, 115] on label at bounding box center [425, 115] width 14 height 14
click at [0, 0] on input "radio" at bounding box center [0, 0] width 0 height 0
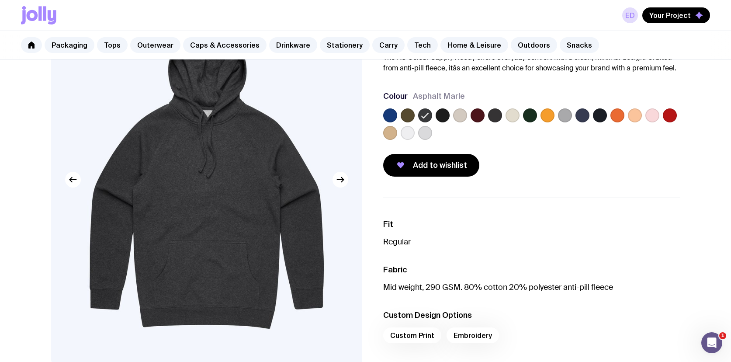
click at [450, 116] on div at bounding box center [531, 125] width 297 height 35
click at [442, 116] on label at bounding box center [443, 115] width 14 height 14
click at [0, 0] on input "radio" at bounding box center [0, 0] width 0 height 0
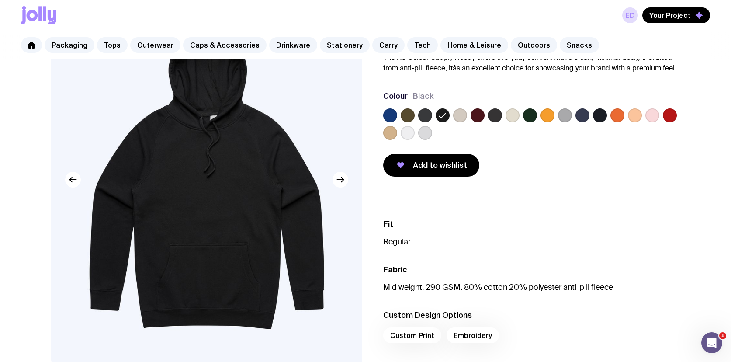
click at [411, 134] on label at bounding box center [408, 133] width 14 height 14
click at [0, 0] on input "radio" at bounding box center [0, 0] width 0 height 0
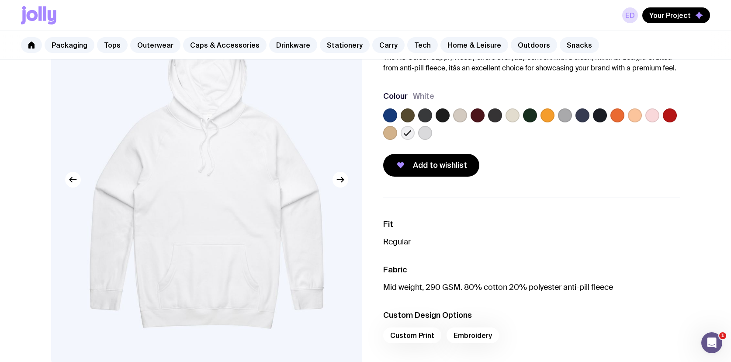
click at [442, 118] on label at bounding box center [443, 115] width 14 height 14
click at [0, 0] on input "radio" at bounding box center [0, 0] width 0 height 0
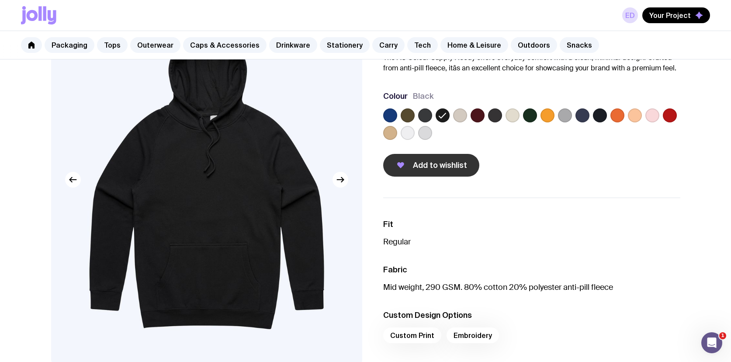
click at [440, 163] on span "Add to wishlist" at bounding box center [440, 165] width 54 height 10
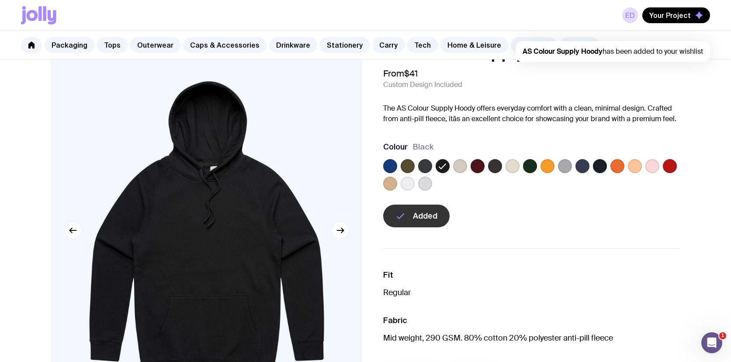
scroll to position [0, 0]
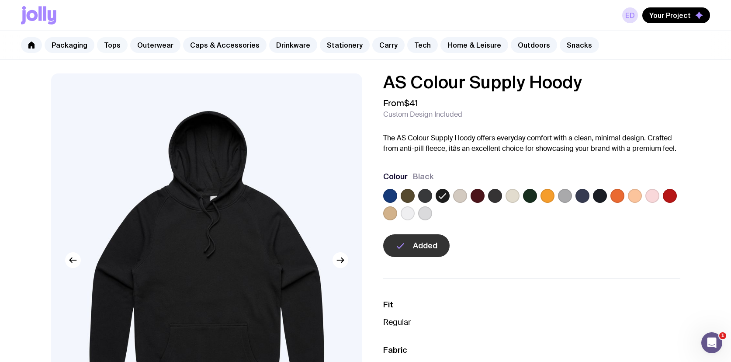
click at [109, 42] on link "Tops" at bounding box center [112, 45] width 31 height 16
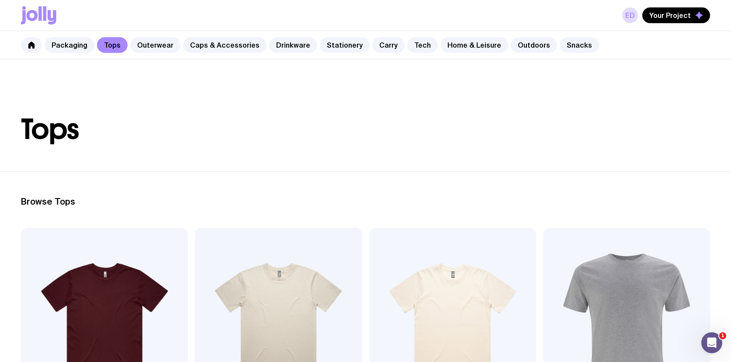
scroll to position [170, 0]
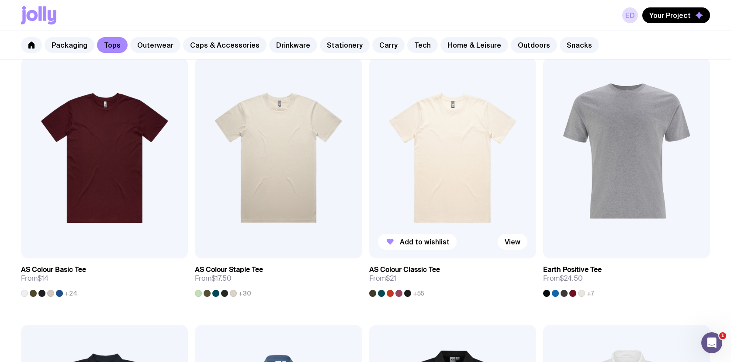
click at [446, 177] on img at bounding box center [452, 158] width 167 height 201
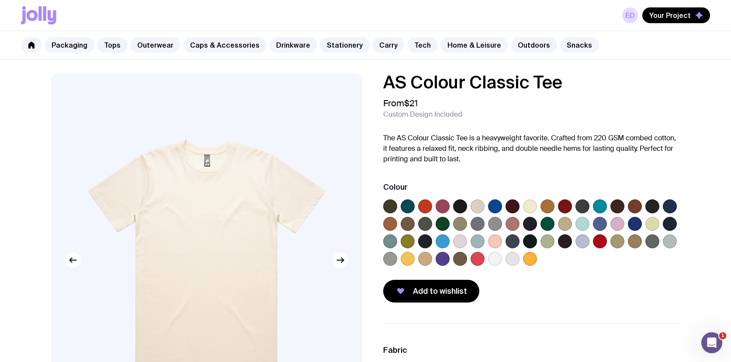
click at [461, 207] on label at bounding box center [460, 206] width 14 height 14
click at [0, 0] on input "radio" at bounding box center [0, 0] width 0 height 0
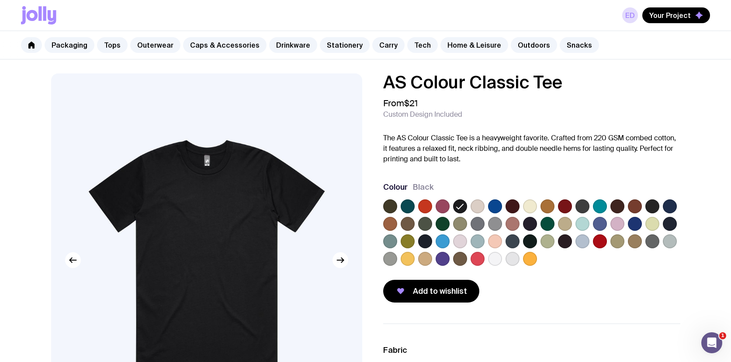
scroll to position [85, 0]
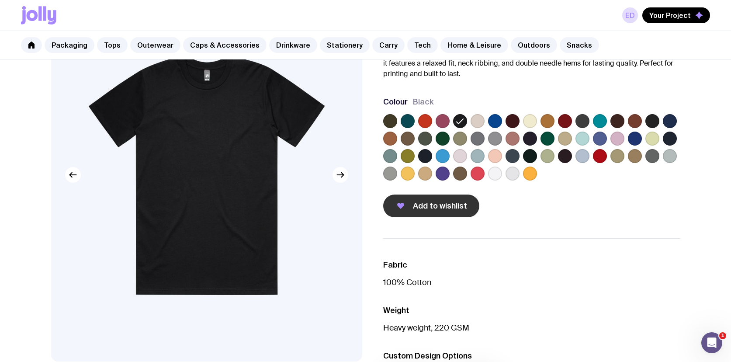
click at [454, 206] on span "Add to wishlist" at bounding box center [440, 206] width 54 height 10
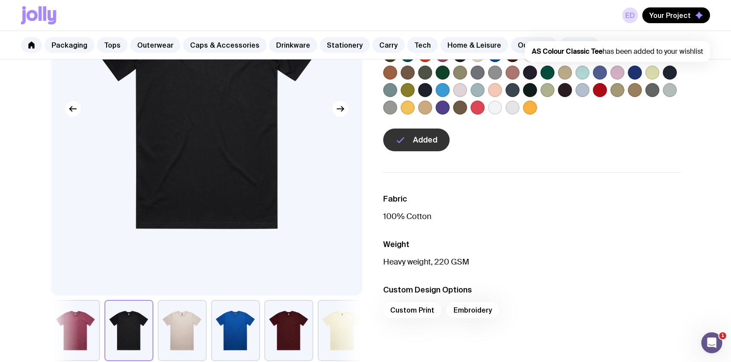
scroll to position [0, 0]
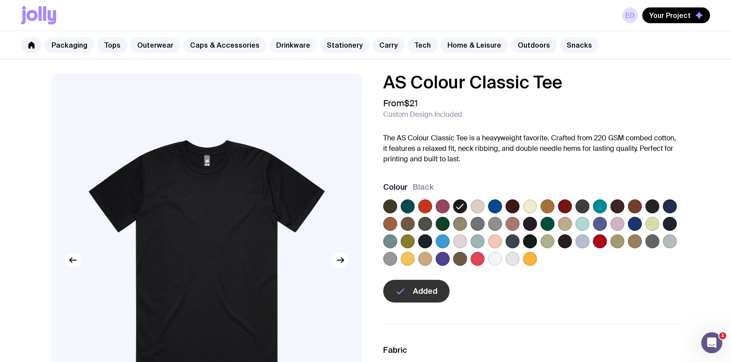
click at [284, 47] on link "Drinkware" at bounding box center [293, 45] width 48 height 16
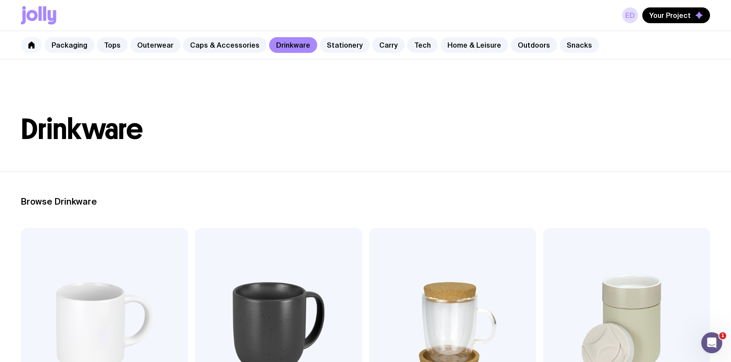
click at [31, 45] on icon at bounding box center [31, 45] width 6 height 7
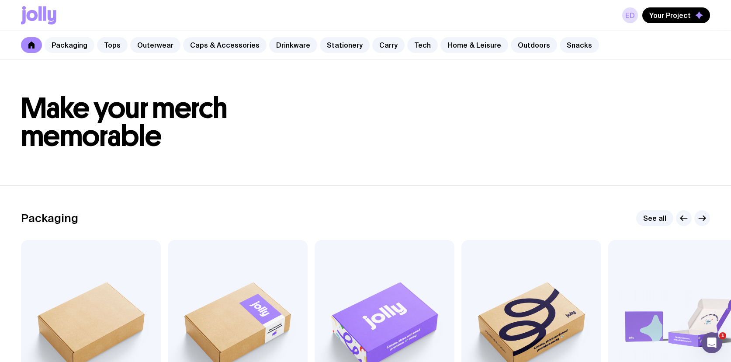
click at [68, 47] on link "Packaging" at bounding box center [70, 45] width 50 height 16
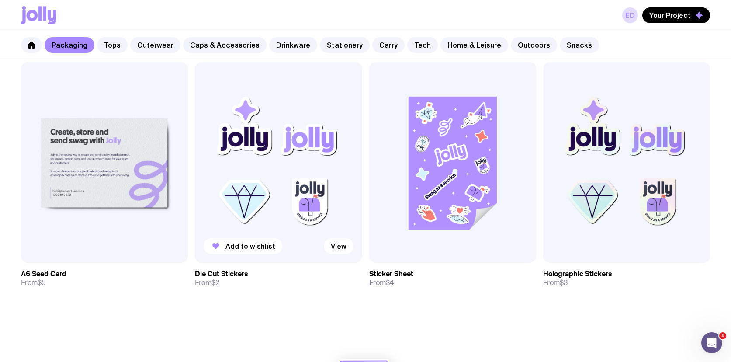
scroll to position [952, 0]
click at [261, 248] on span "Add to wishlist" at bounding box center [251, 246] width 50 height 9
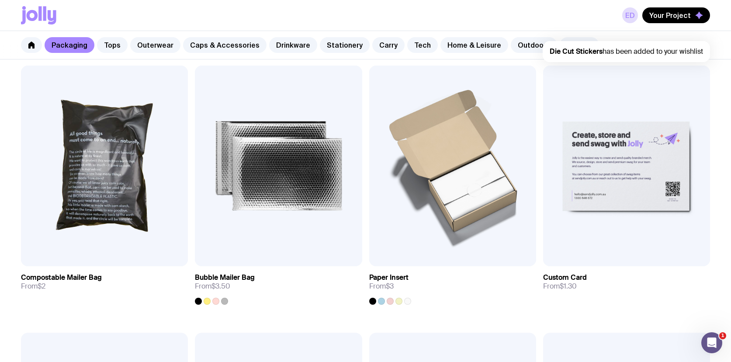
scroll to position [677, 0]
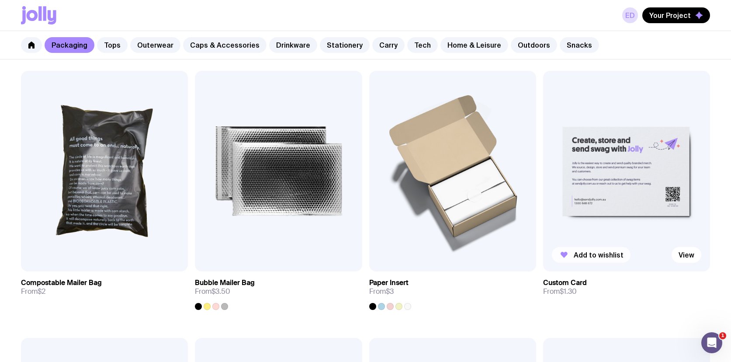
click at [591, 256] on span "Add to wishlist" at bounding box center [599, 255] width 50 height 9
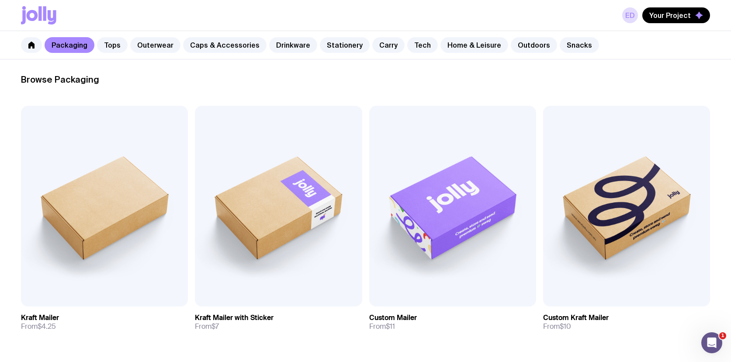
scroll to position [121, 0]
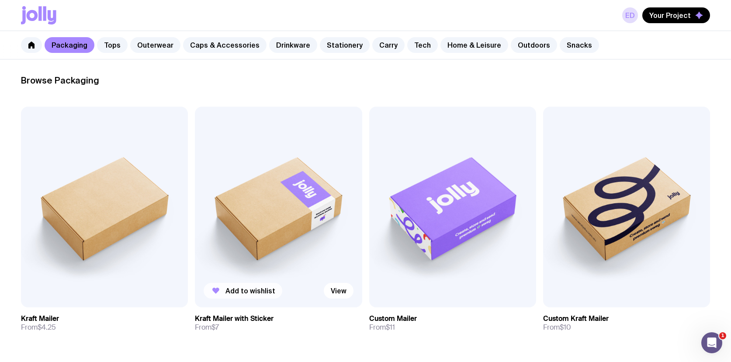
click at [244, 289] on span "Add to wishlist" at bounding box center [251, 290] width 50 height 9
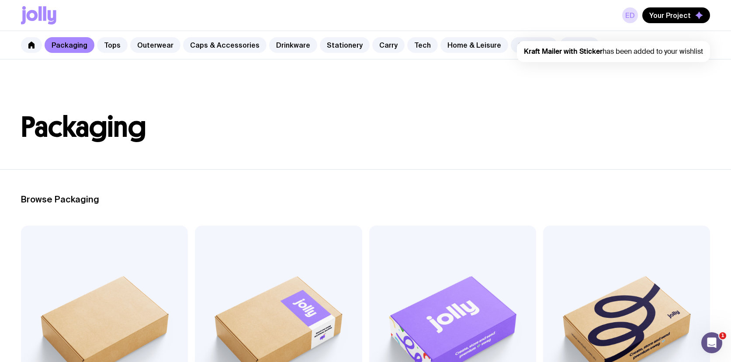
scroll to position [0, 0]
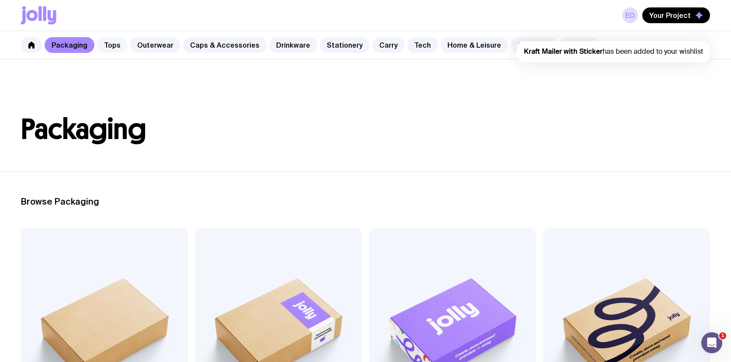
click at [117, 40] on link "Tops" at bounding box center [112, 45] width 31 height 16
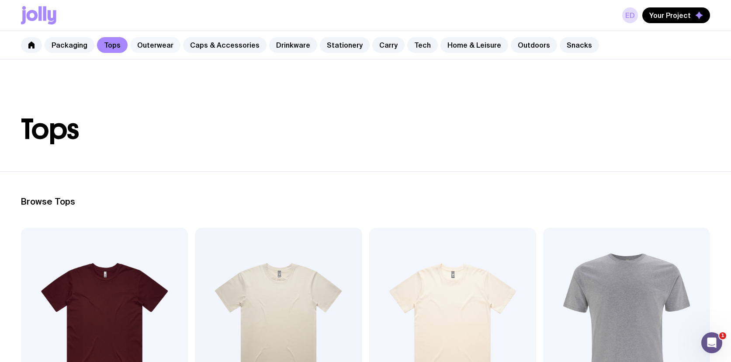
click at [159, 43] on link "Outerwear" at bounding box center [155, 45] width 50 height 16
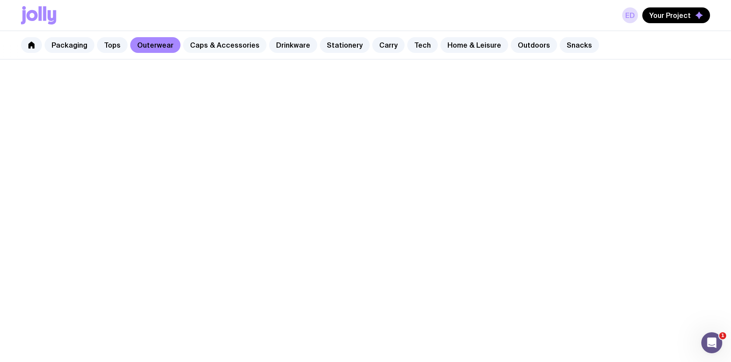
click at [207, 44] on link "Caps & Accessories" at bounding box center [225, 45] width 84 height 16
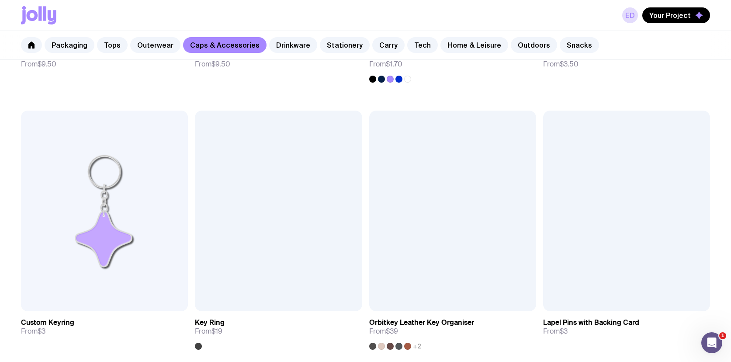
scroll to position [1451, 0]
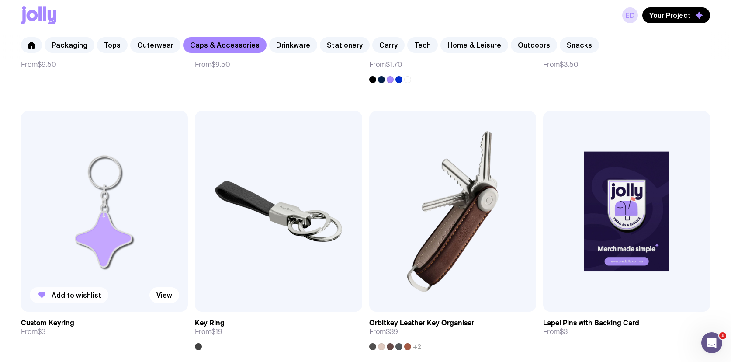
click at [75, 294] on span "Add to wishlist" at bounding box center [77, 295] width 50 height 9
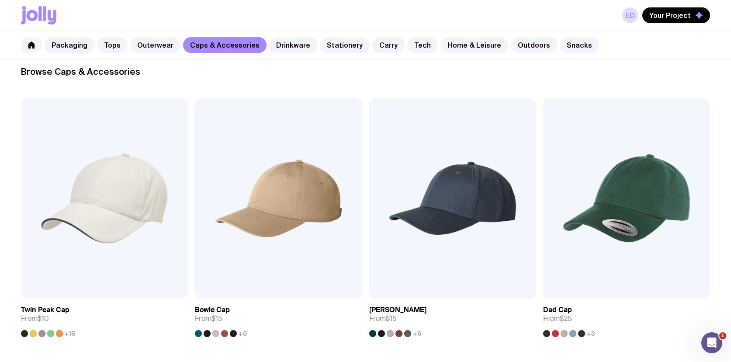
scroll to position [134, 0]
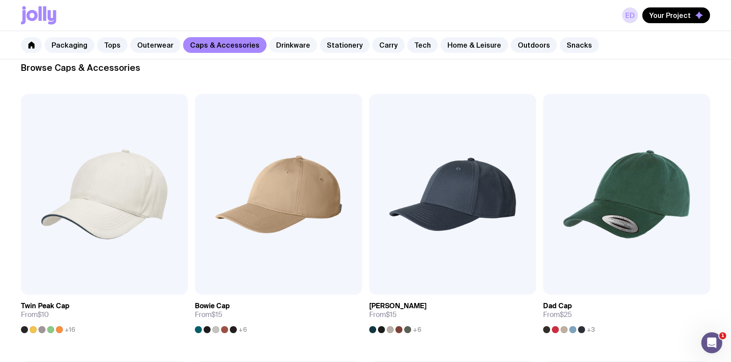
click at [290, 45] on link "Drinkware" at bounding box center [293, 45] width 48 height 16
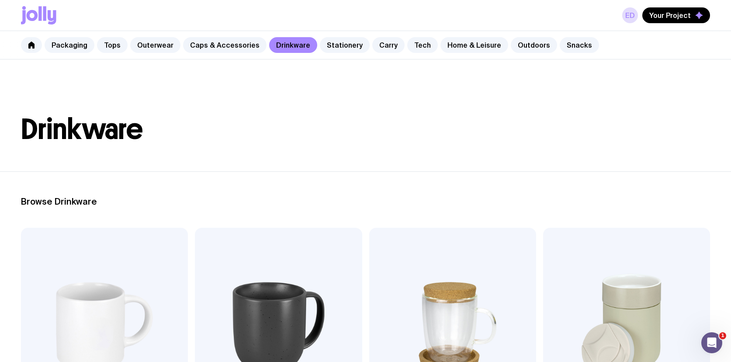
click at [229, 53] on div "Packaging Tops Outerwear Caps & Accessories Drinkware Stationery Carry Tech Hom…" at bounding box center [365, 45] width 731 height 28
click at [243, 43] on link "Caps & Accessories" at bounding box center [225, 45] width 84 height 16
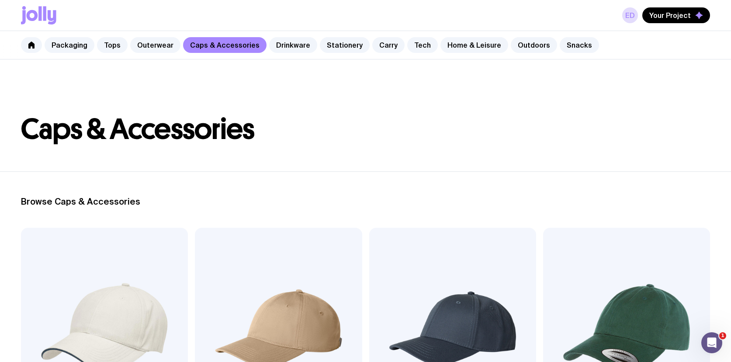
scroll to position [159, 0]
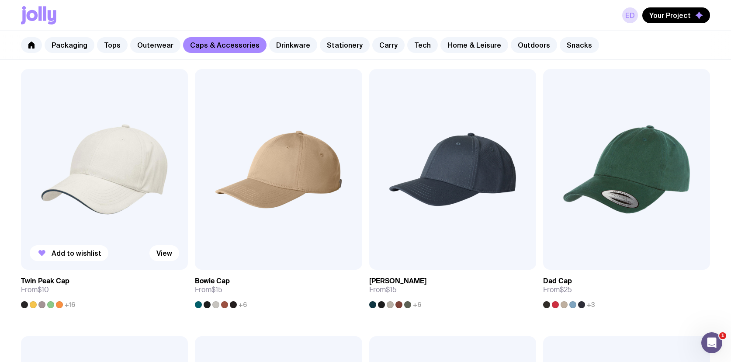
click at [30, 305] on div at bounding box center [33, 304] width 7 height 7
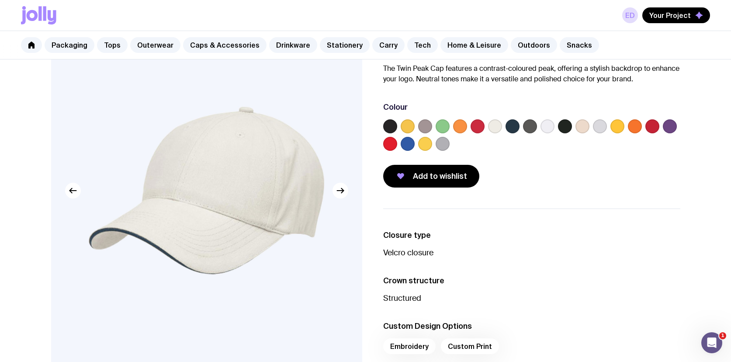
scroll to position [86, 0]
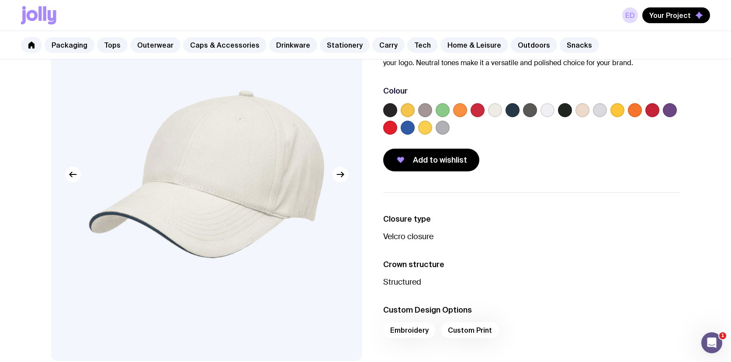
click at [390, 115] on label at bounding box center [390, 110] width 14 height 14
click at [0, 0] on input "radio" at bounding box center [0, 0] width 0 height 0
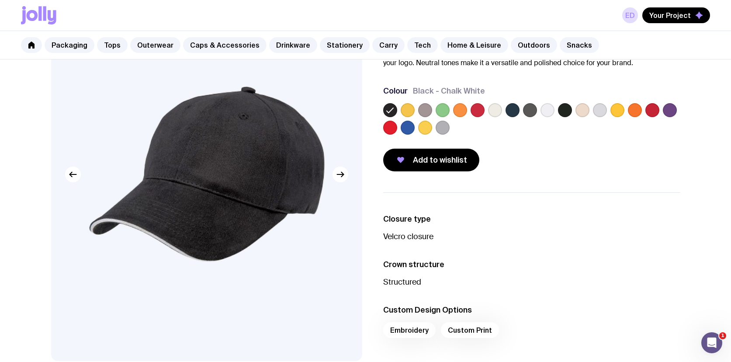
scroll to position [159, 0]
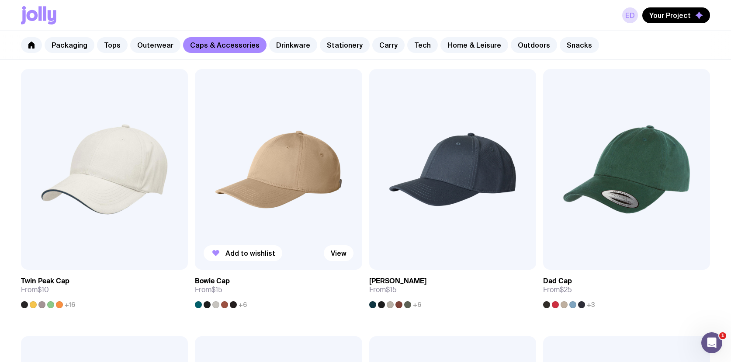
click at [282, 177] on img at bounding box center [278, 169] width 167 height 201
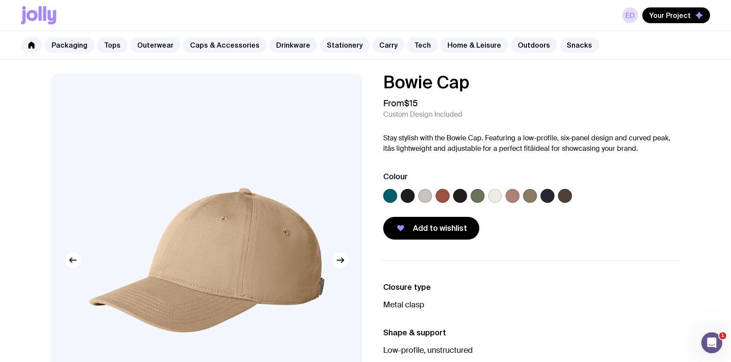
scroll to position [39, 0]
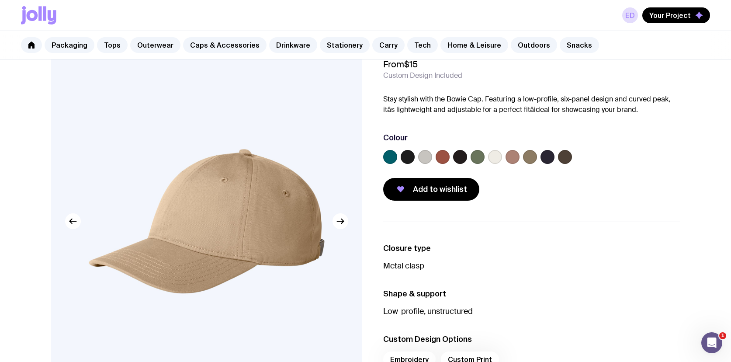
click at [407, 156] on label at bounding box center [408, 157] width 14 height 14
click at [0, 0] on input "radio" at bounding box center [0, 0] width 0 height 0
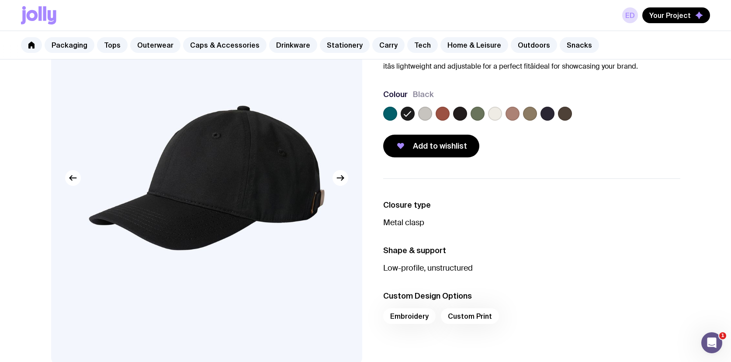
scroll to position [74, 0]
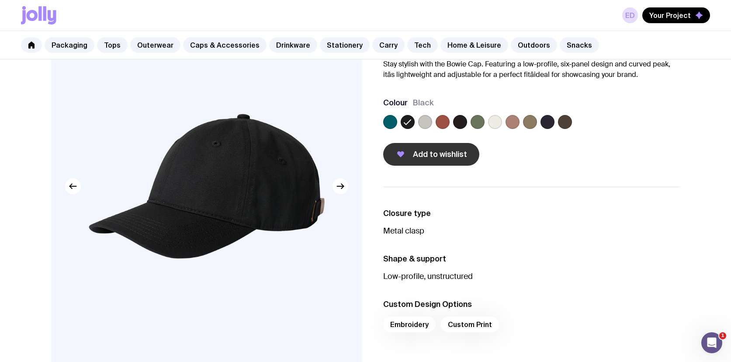
click at [450, 160] on button "Add to wishlist" at bounding box center [431, 154] width 96 height 23
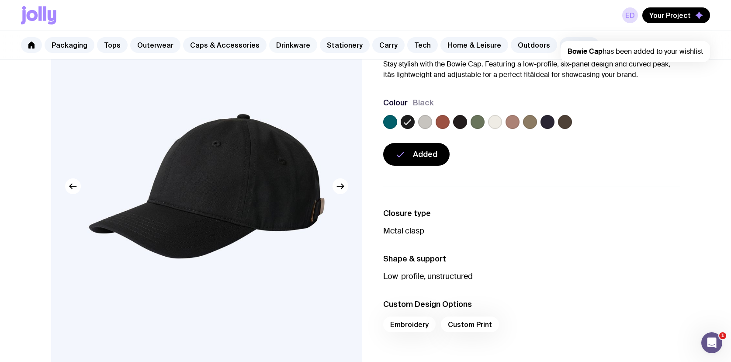
click at [280, 44] on link "Drinkware" at bounding box center [293, 45] width 48 height 16
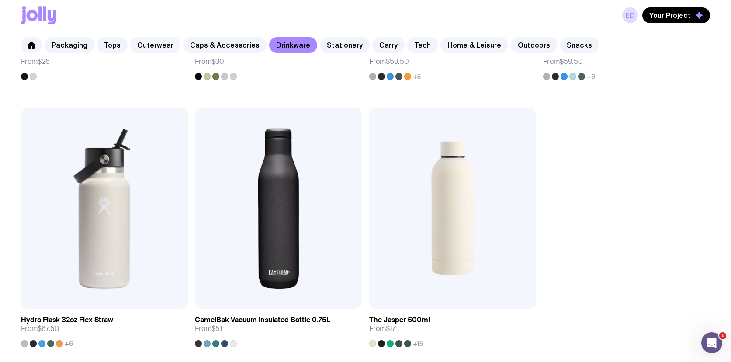
scroll to position [1451, 0]
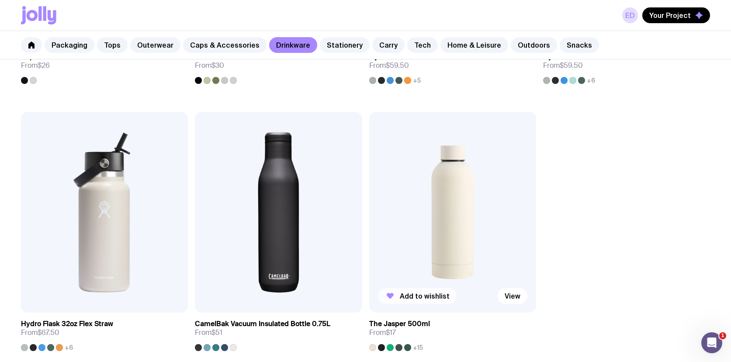
click at [436, 297] on span "Add to wishlist" at bounding box center [425, 296] width 50 height 9
click at [332, 49] on link "Stationery" at bounding box center [345, 45] width 50 height 16
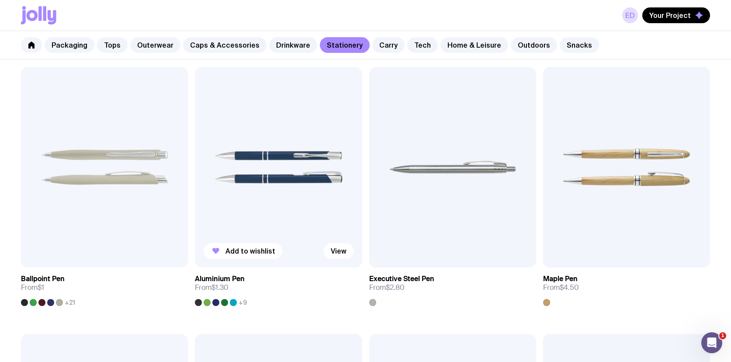
scroll to position [187, 0]
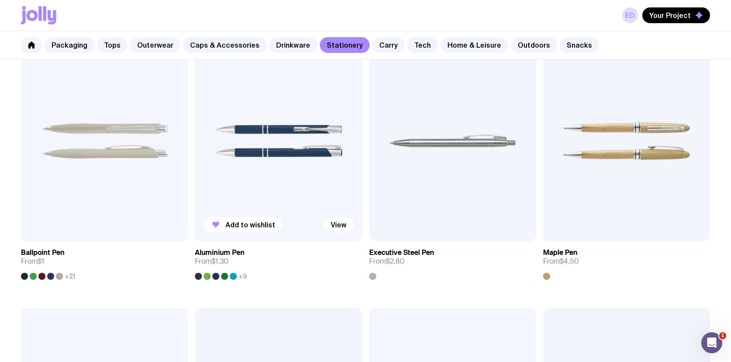
click at [255, 225] on span "Add to wishlist" at bounding box center [251, 224] width 50 height 9
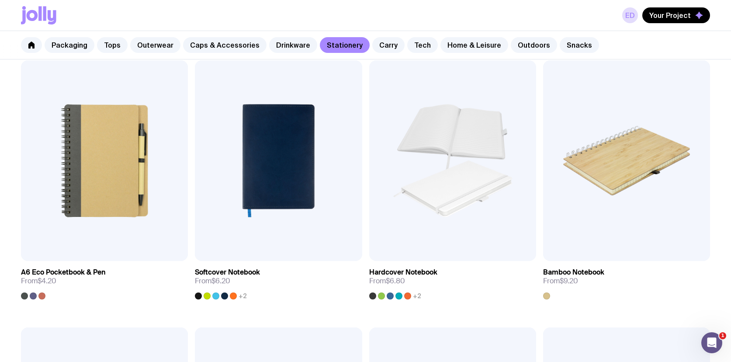
scroll to position [700, 0]
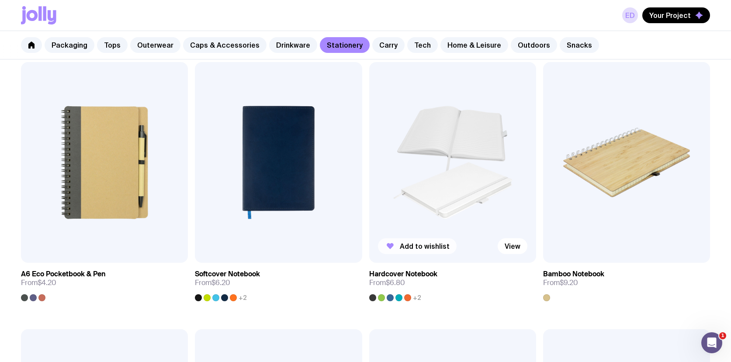
click at [432, 247] on span "Add to wishlist" at bounding box center [425, 246] width 50 height 9
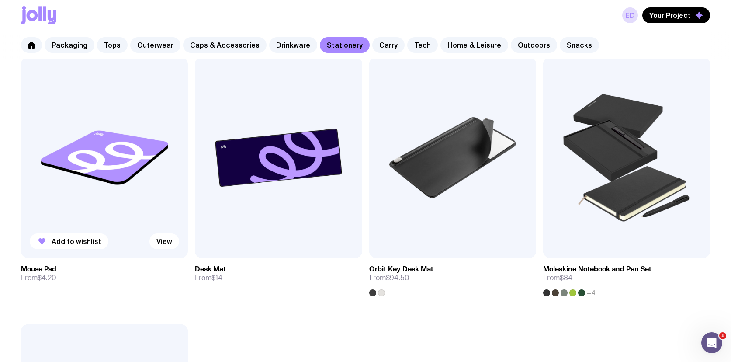
scroll to position [1508, 0]
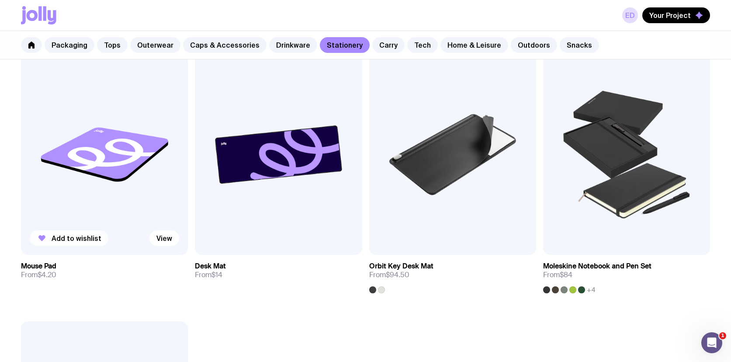
click at [93, 240] on span "Add to wishlist" at bounding box center [77, 238] width 50 height 9
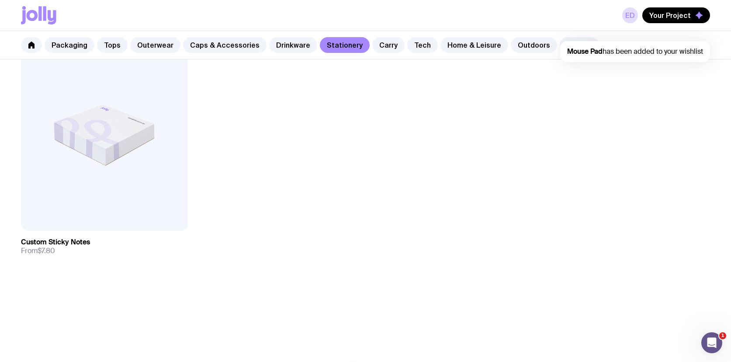
scroll to position [1805, 0]
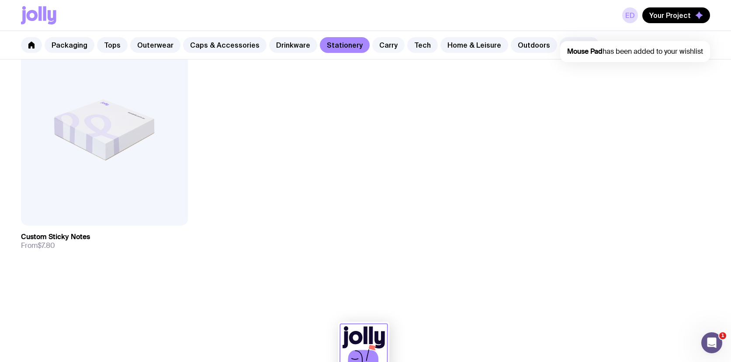
click at [380, 40] on link "Carry" at bounding box center [388, 45] width 32 height 16
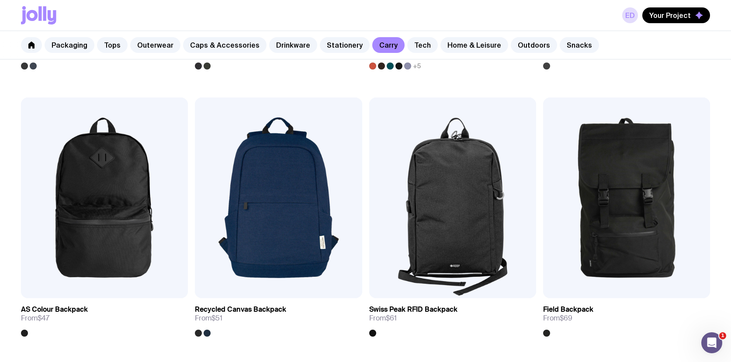
scroll to position [664, 0]
click at [426, 223] on img at bounding box center [452, 198] width 167 height 201
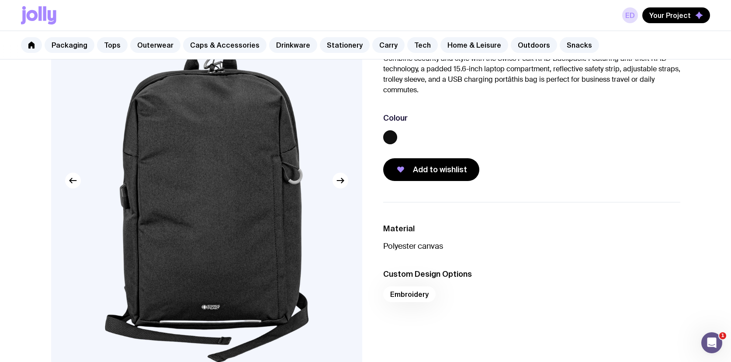
scroll to position [69, 0]
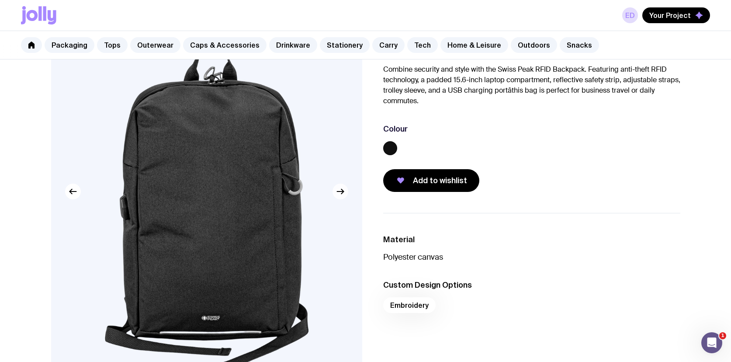
click at [334, 194] on button "button" at bounding box center [341, 192] width 16 height 16
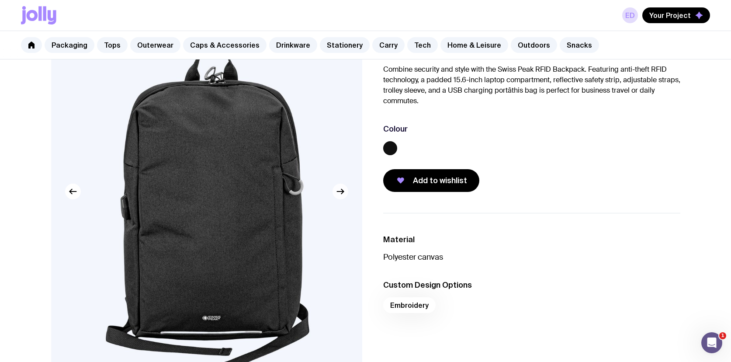
click at [334, 194] on button "button" at bounding box center [341, 192] width 16 height 16
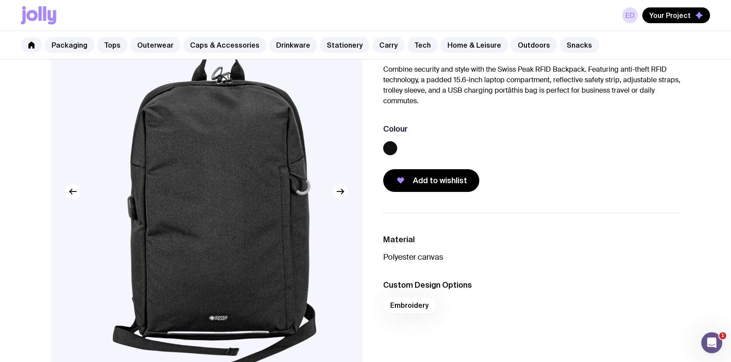
click at [334, 194] on button "button" at bounding box center [341, 192] width 16 height 16
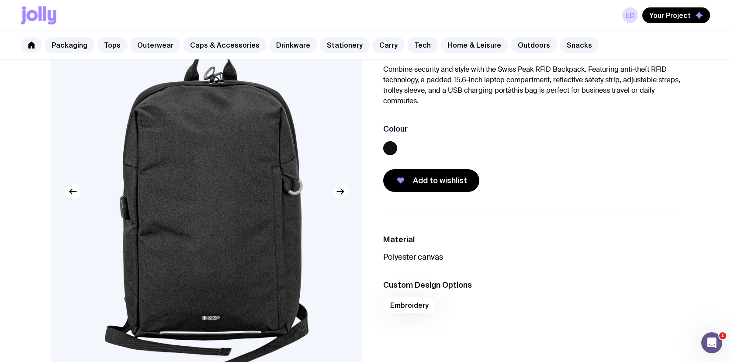
scroll to position [0, 0]
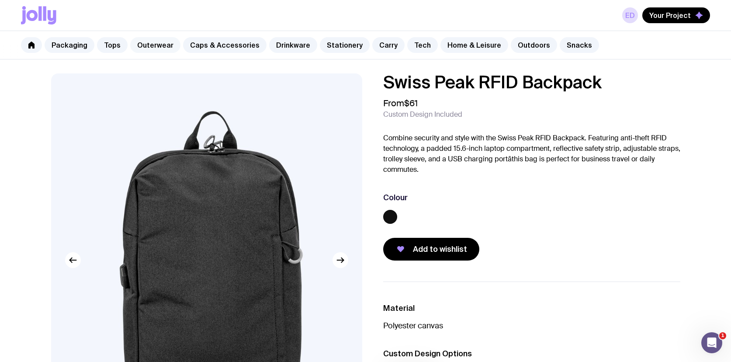
scroll to position [581, 0]
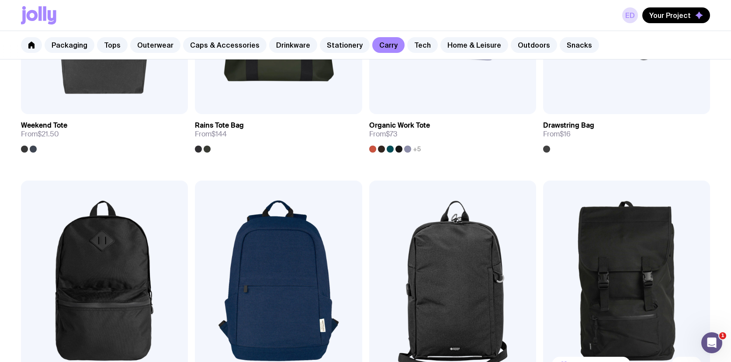
click at [640, 284] on img at bounding box center [626, 281] width 167 height 201
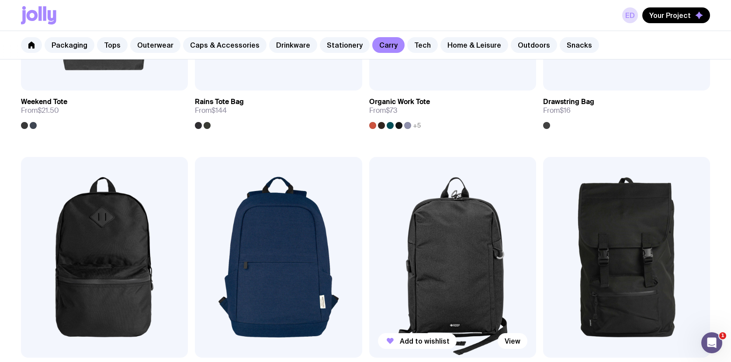
scroll to position [611, 0]
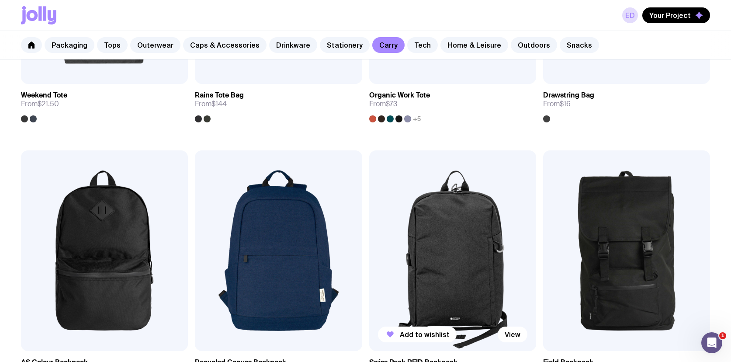
click at [461, 243] on img at bounding box center [452, 250] width 167 height 201
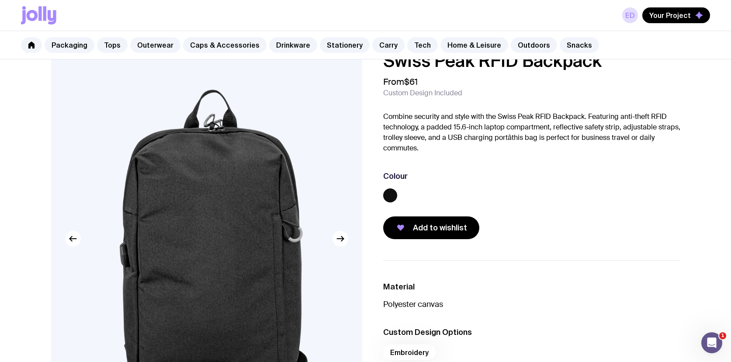
scroll to position [23, 0]
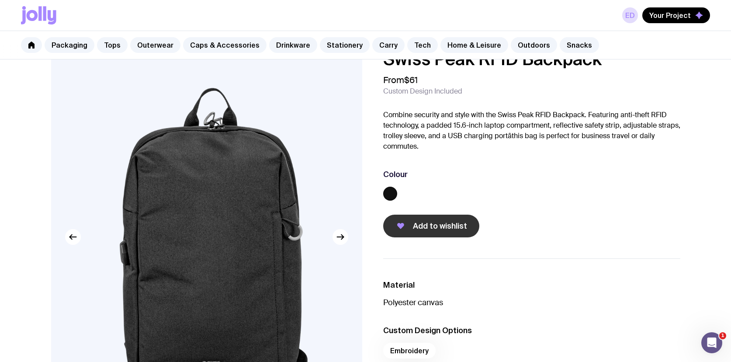
click at [417, 222] on span "Add to wishlist" at bounding box center [440, 226] width 54 height 10
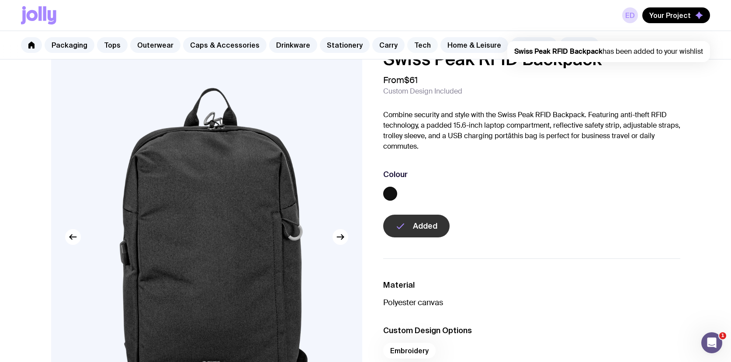
click at [407, 45] on link "Tech" at bounding box center [422, 45] width 31 height 16
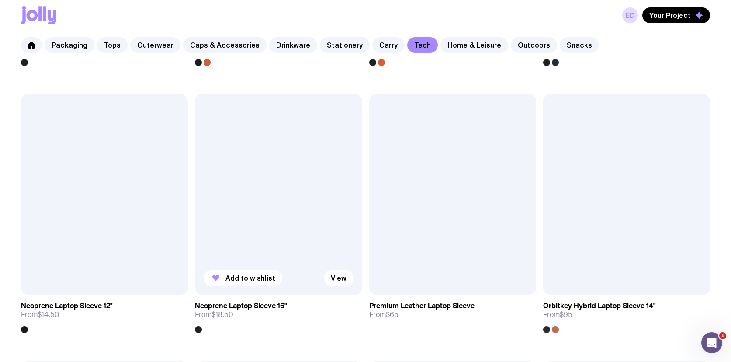
scroll to position [1477, 0]
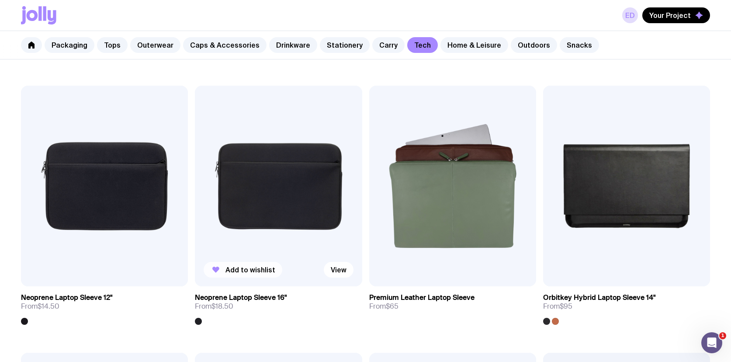
click at [248, 268] on span "Add to wishlist" at bounding box center [251, 269] width 50 height 9
click at [457, 46] on link "Home & Leisure" at bounding box center [475, 45] width 68 height 16
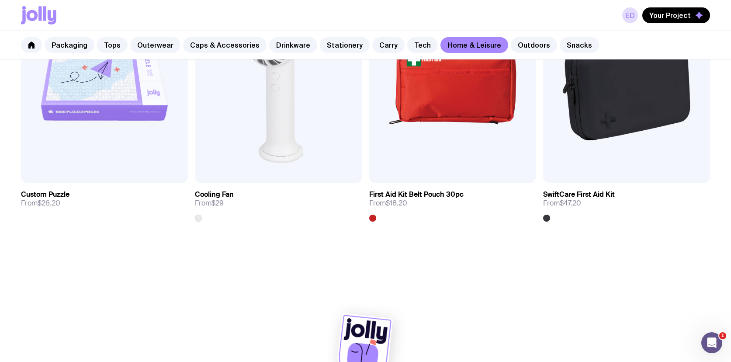
scroll to position [2122, 0]
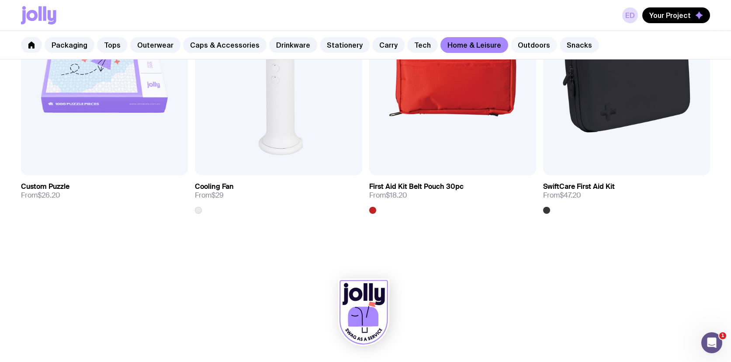
click at [522, 42] on link "Outdoors" at bounding box center [534, 45] width 46 height 16
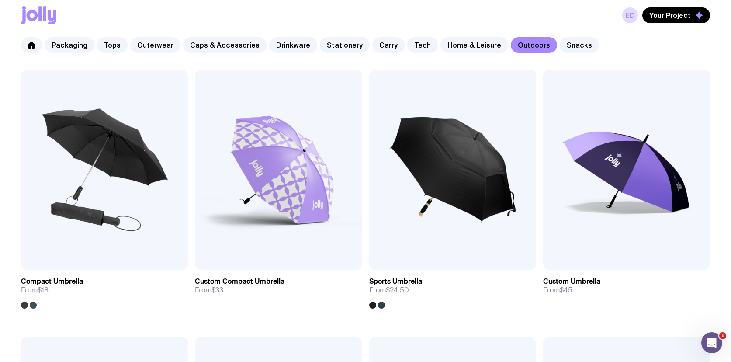
scroll to position [163, 0]
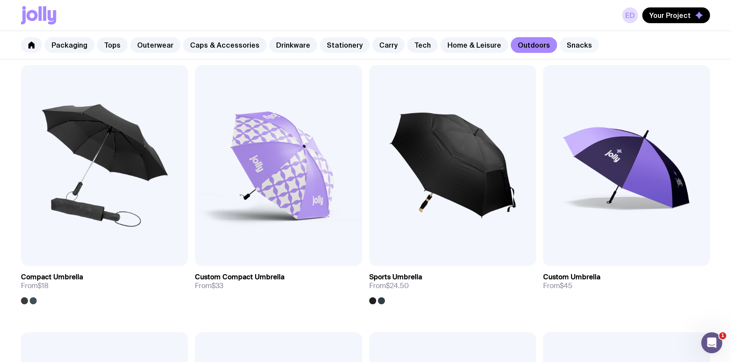
click at [561, 46] on link "Snacks" at bounding box center [579, 45] width 39 height 16
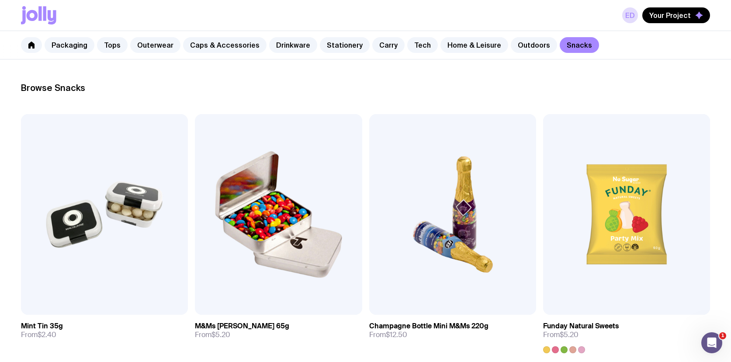
scroll to position [132, 0]
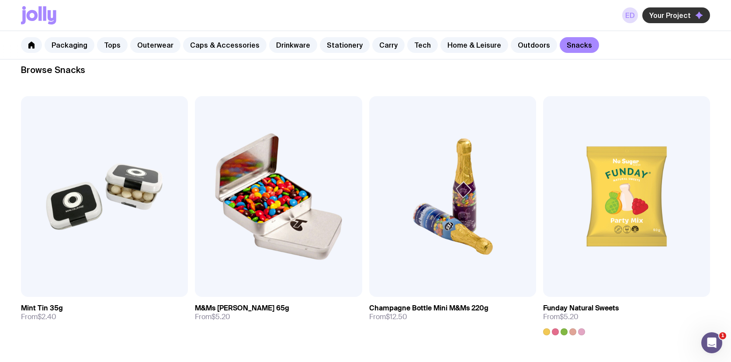
click at [663, 11] on span "Your Project" at bounding box center [671, 15] width 42 height 9
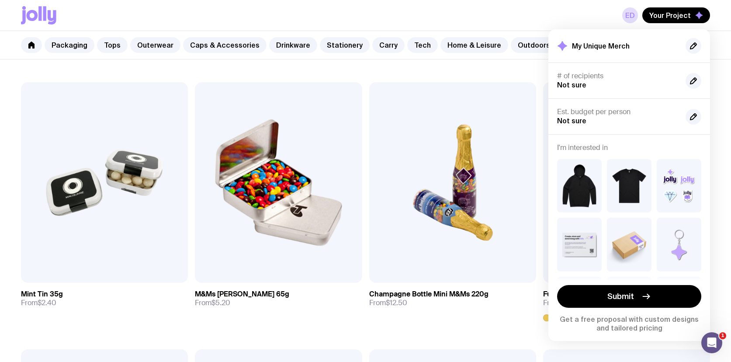
scroll to position [97, 0]
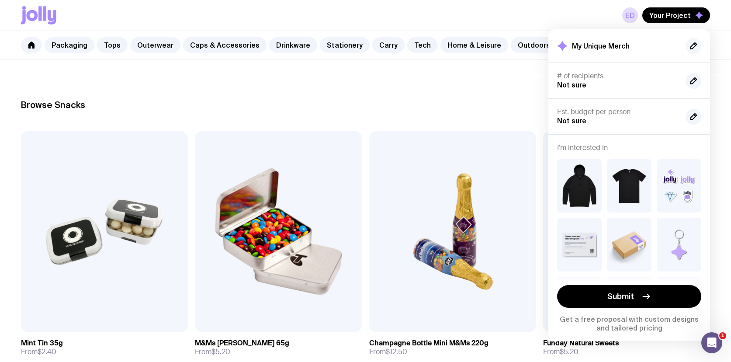
click at [692, 47] on icon "button" at bounding box center [694, 46] width 10 height 10
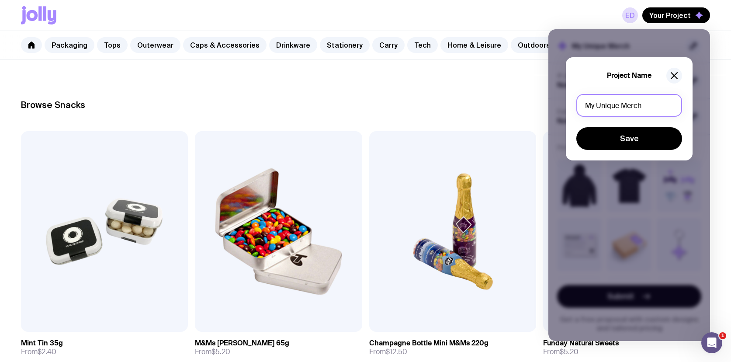
click at [619, 103] on input "My Unique Merch" at bounding box center [630, 105] width 106 height 23
type input "Onboarding Packs"
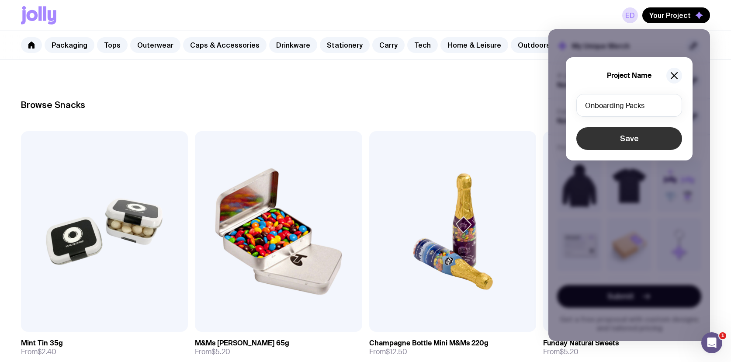
click at [608, 135] on button "Save" at bounding box center [630, 138] width 106 height 23
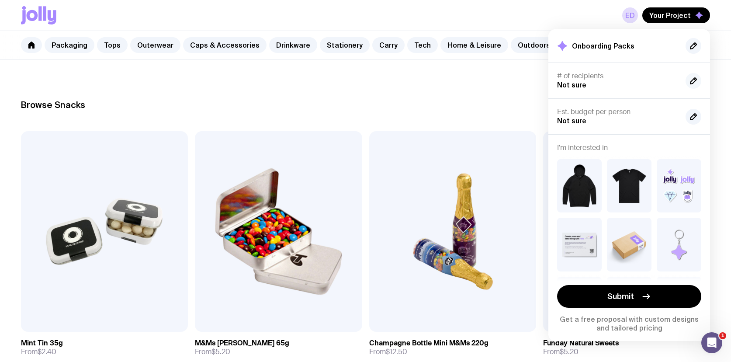
click at [692, 77] on icon "button" at bounding box center [694, 81] width 10 height 10
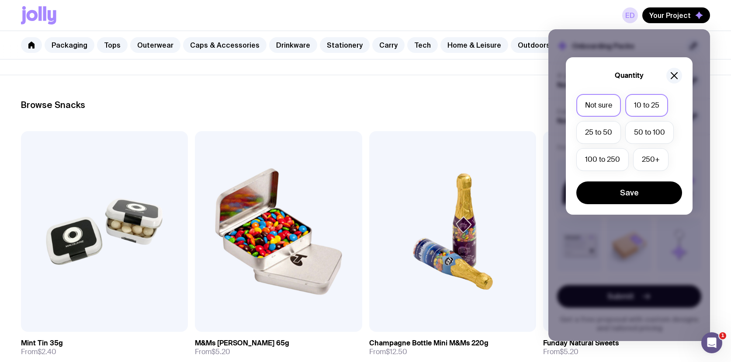
click at [655, 98] on label "10 to 25" at bounding box center [647, 105] width 43 height 23
click at [0, 0] on input "10 to 25" at bounding box center [0, 0] width 0 height 0
click at [642, 200] on button "Save" at bounding box center [630, 192] width 106 height 23
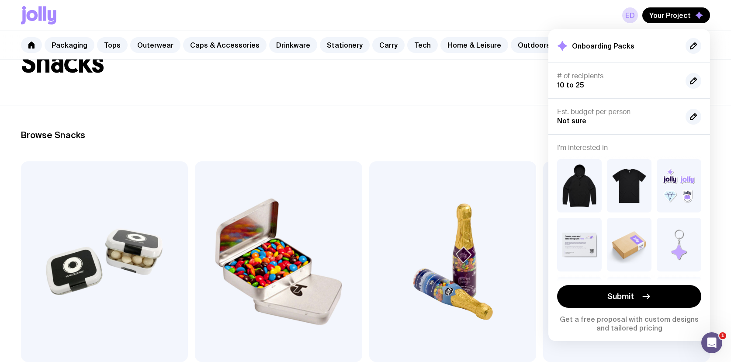
scroll to position [0, 0]
